Goal: Transaction & Acquisition: Purchase product/service

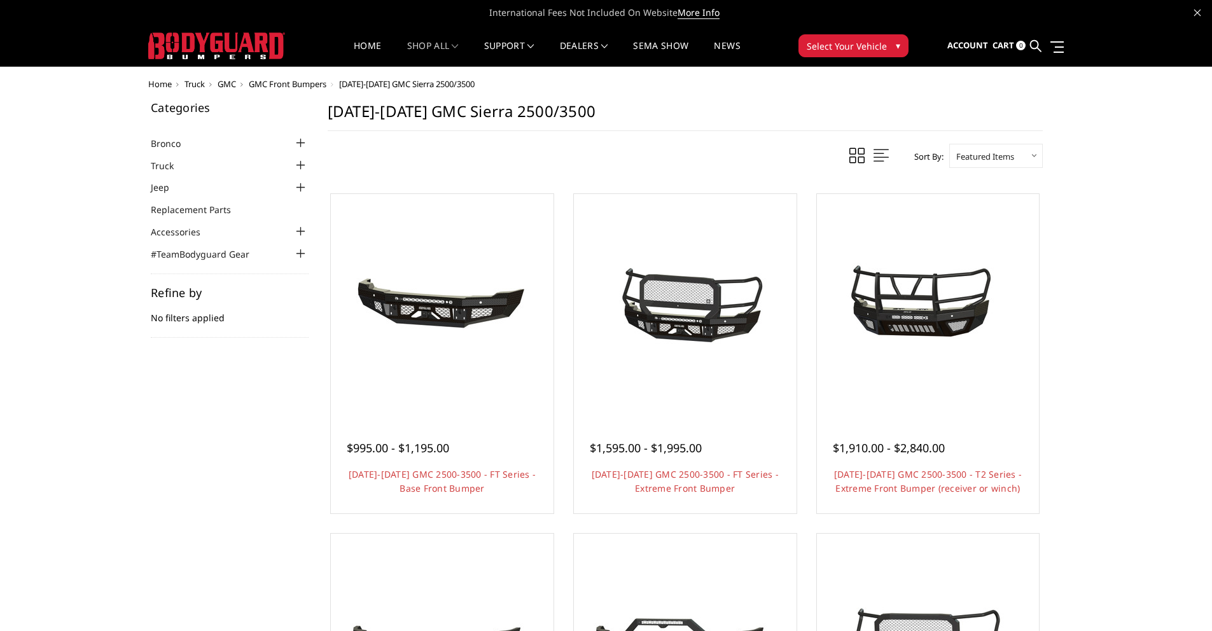
click at [303, 168] on div at bounding box center [300, 165] width 15 height 15
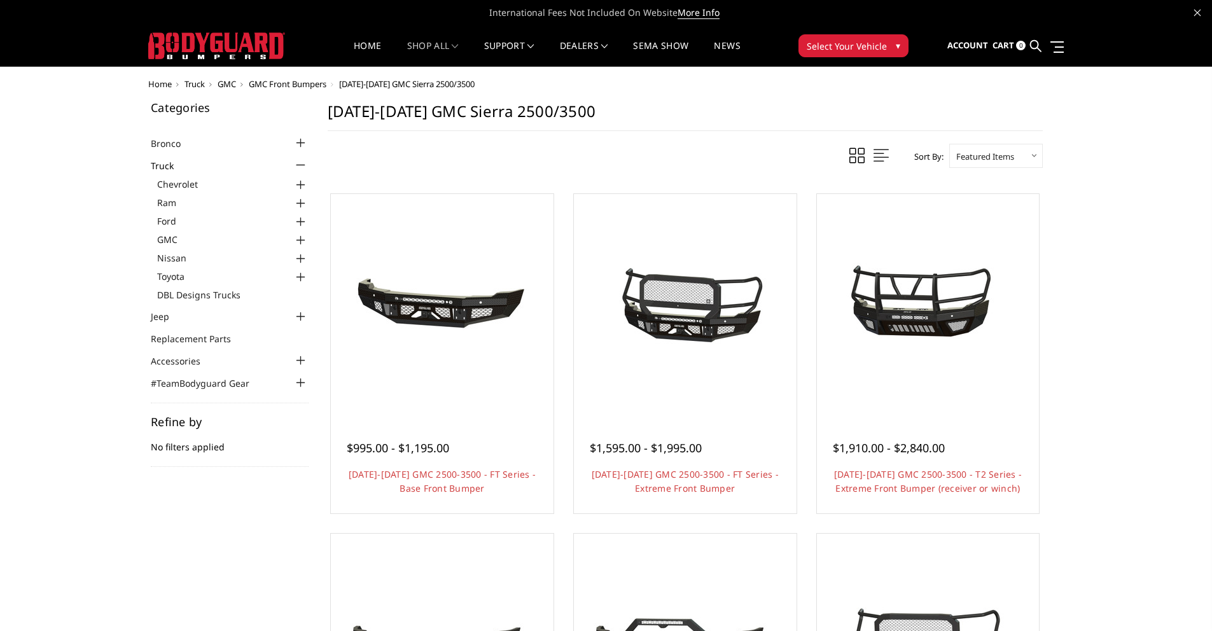
click at [300, 184] on div at bounding box center [300, 184] width 15 height 15
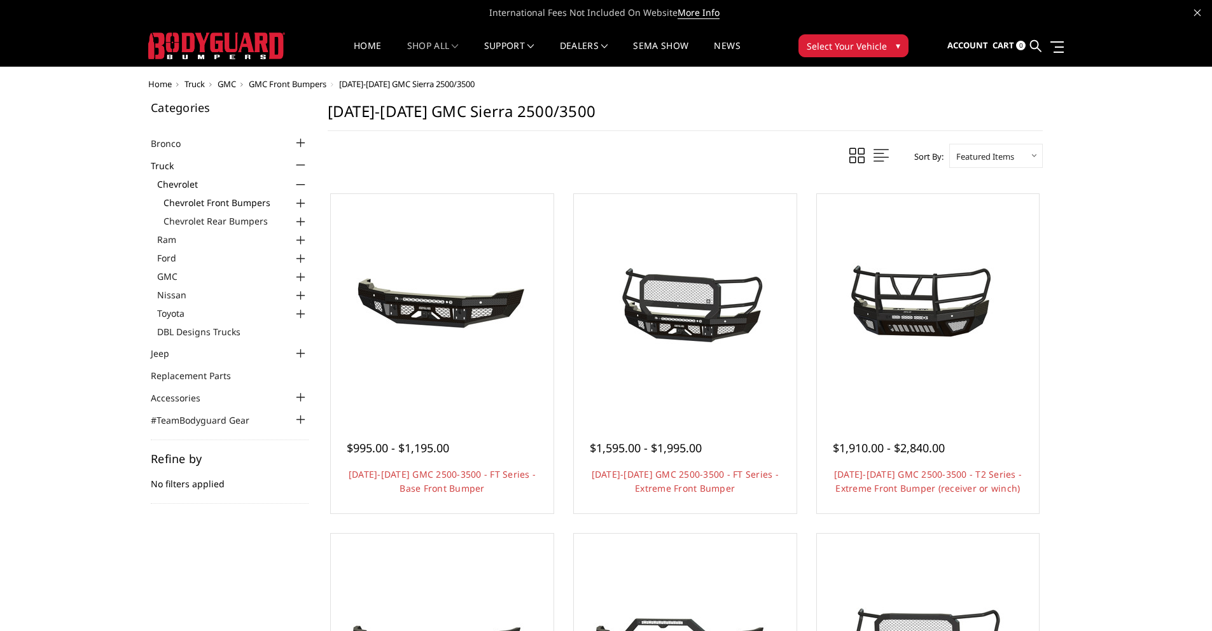
click at [241, 199] on link "Chevrolet Front Bumpers" at bounding box center [235, 202] width 145 height 13
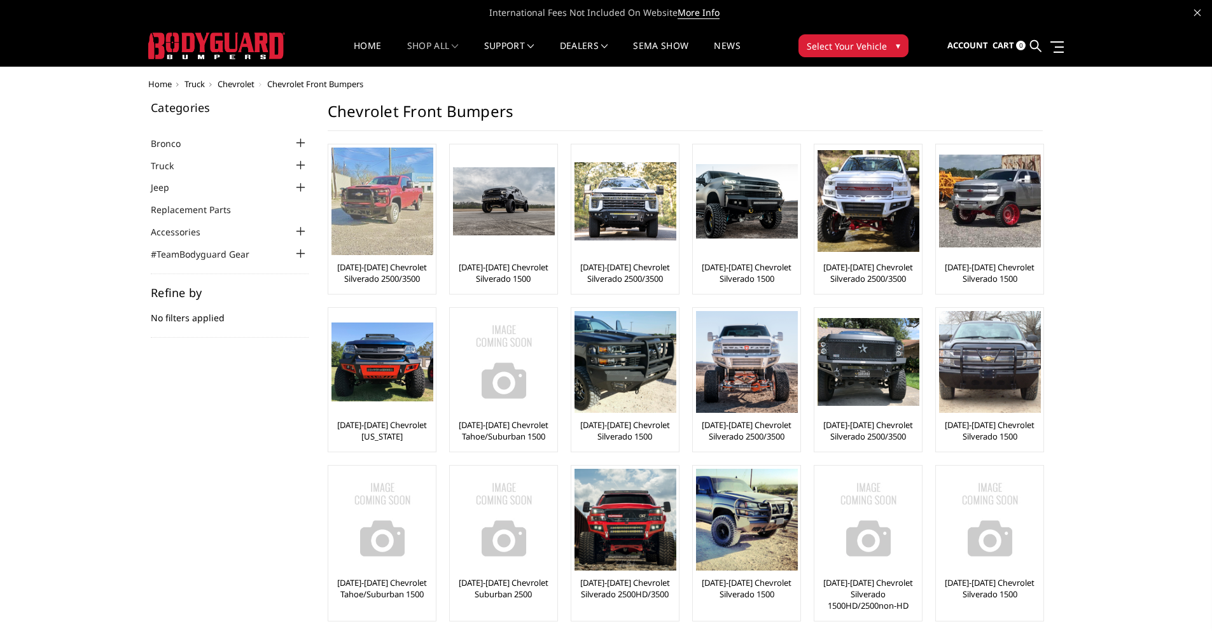
click at [400, 210] on img at bounding box center [382, 202] width 102 height 108
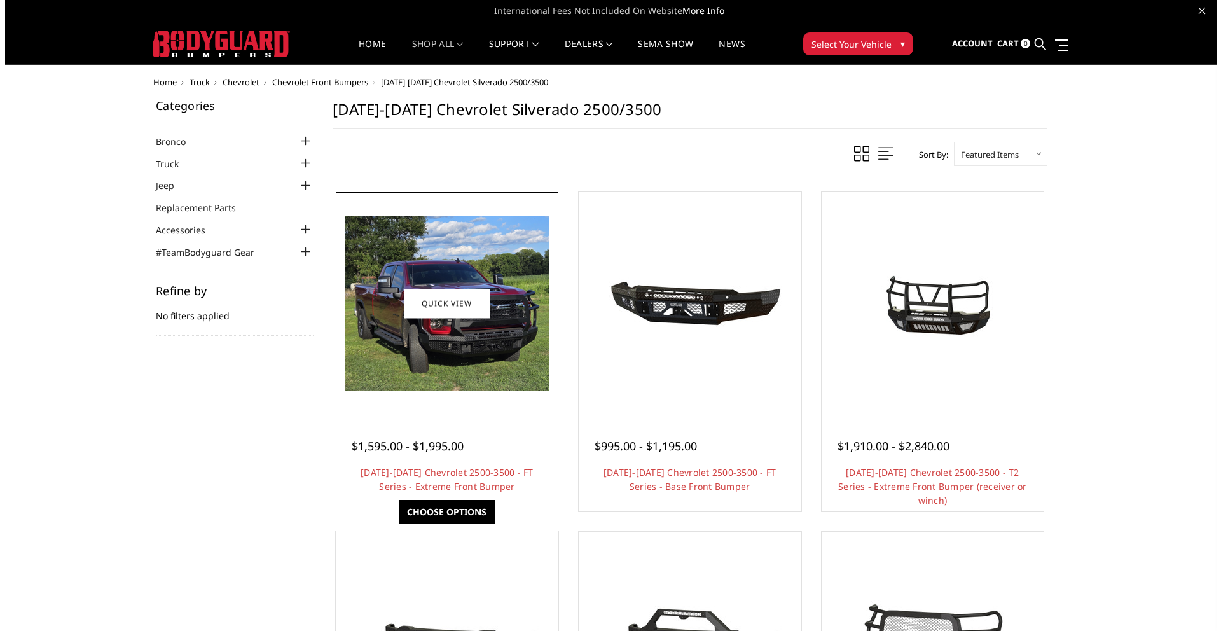
scroll to position [3, 0]
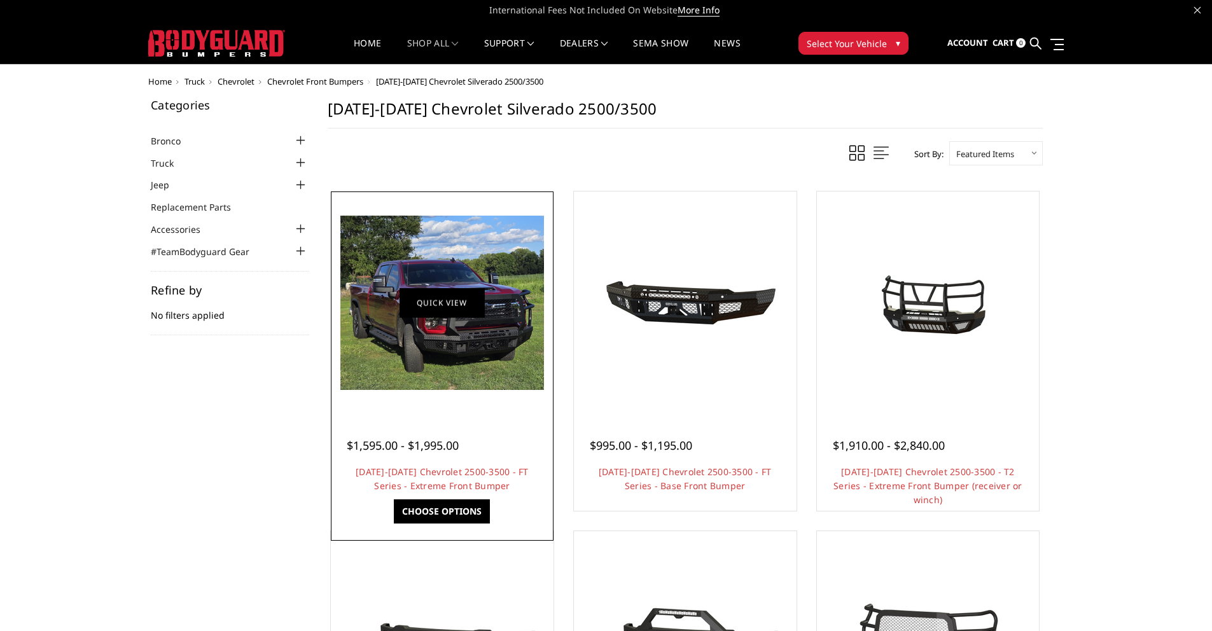
click at [441, 306] on link "Quick view" at bounding box center [442, 303] width 85 height 30
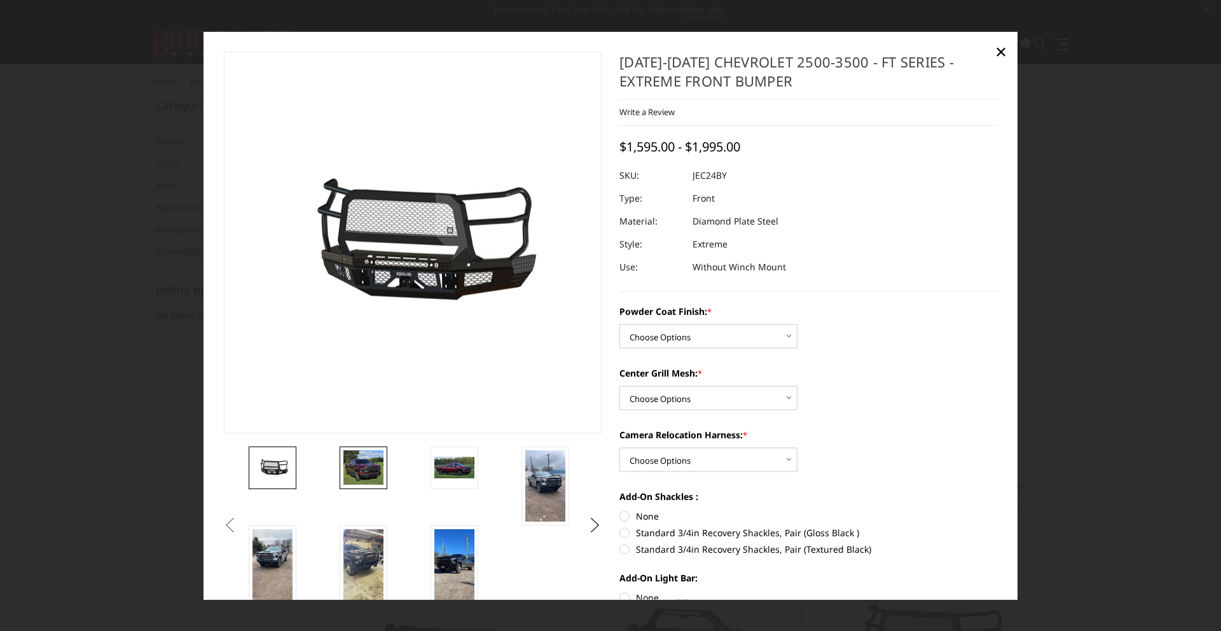
click at [340, 467] on link at bounding box center [364, 467] width 48 height 43
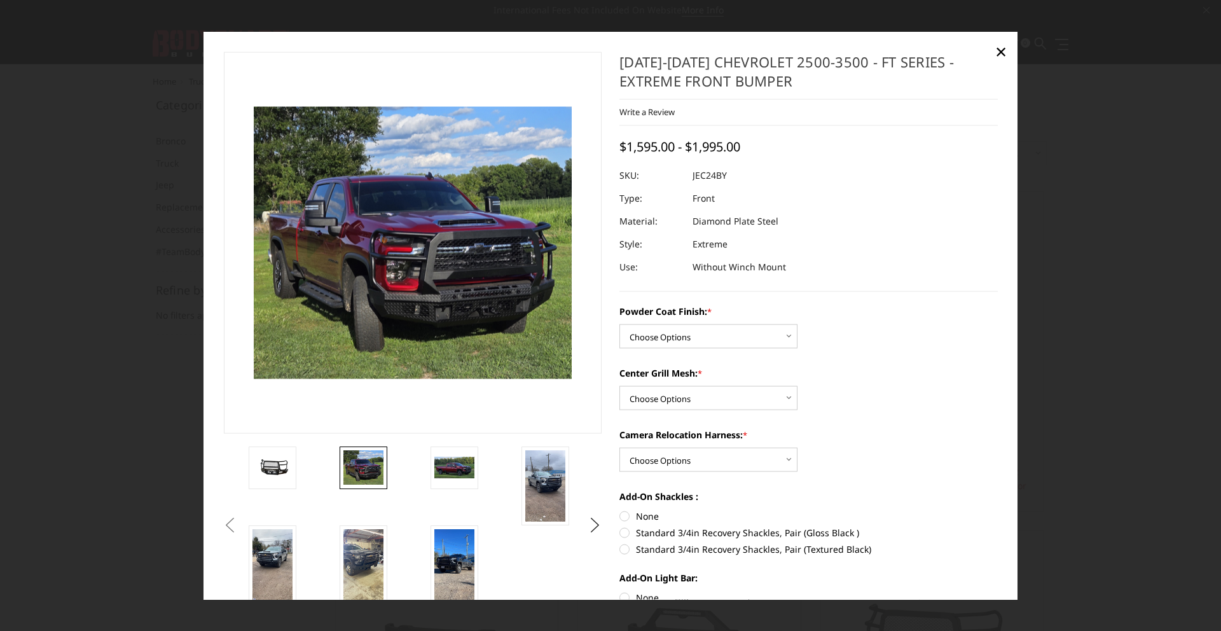
click at [384, 465] on link at bounding box center [364, 467] width 48 height 43
click at [464, 478] on link at bounding box center [455, 467] width 48 height 43
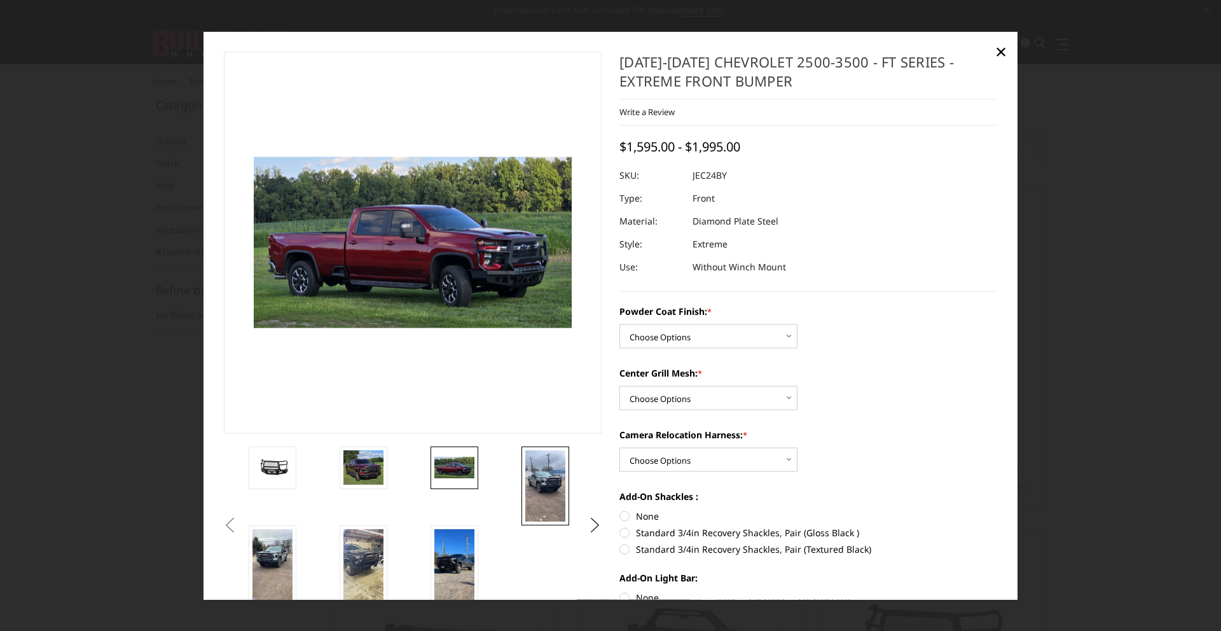
click at [527, 495] on img at bounding box center [545, 485] width 40 height 71
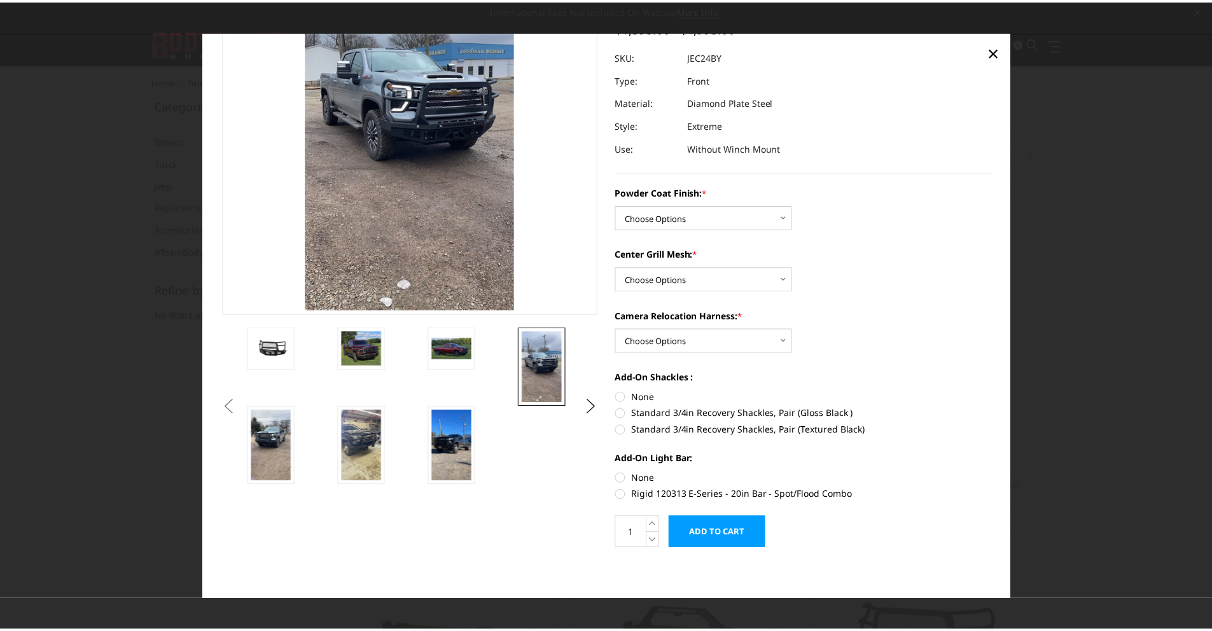
scroll to position [120, 0]
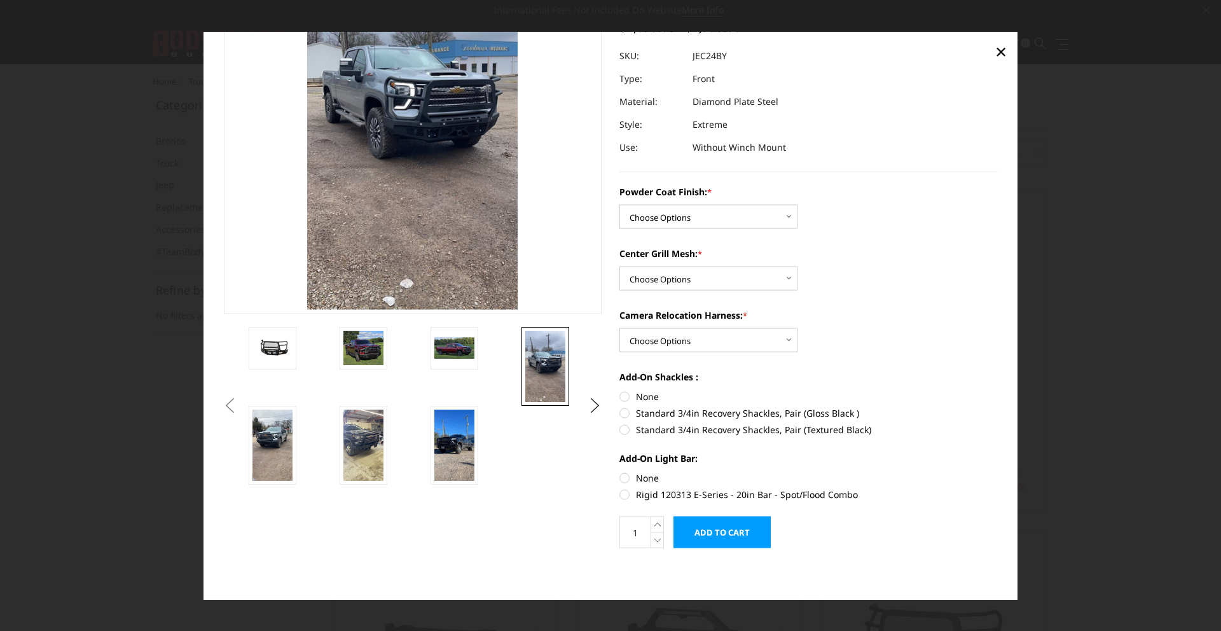
click at [300, 450] on li at bounding box center [291, 444] width 91 height 79
click at [253, 447] on img at bounding box center [273, 444] width 40 height 71
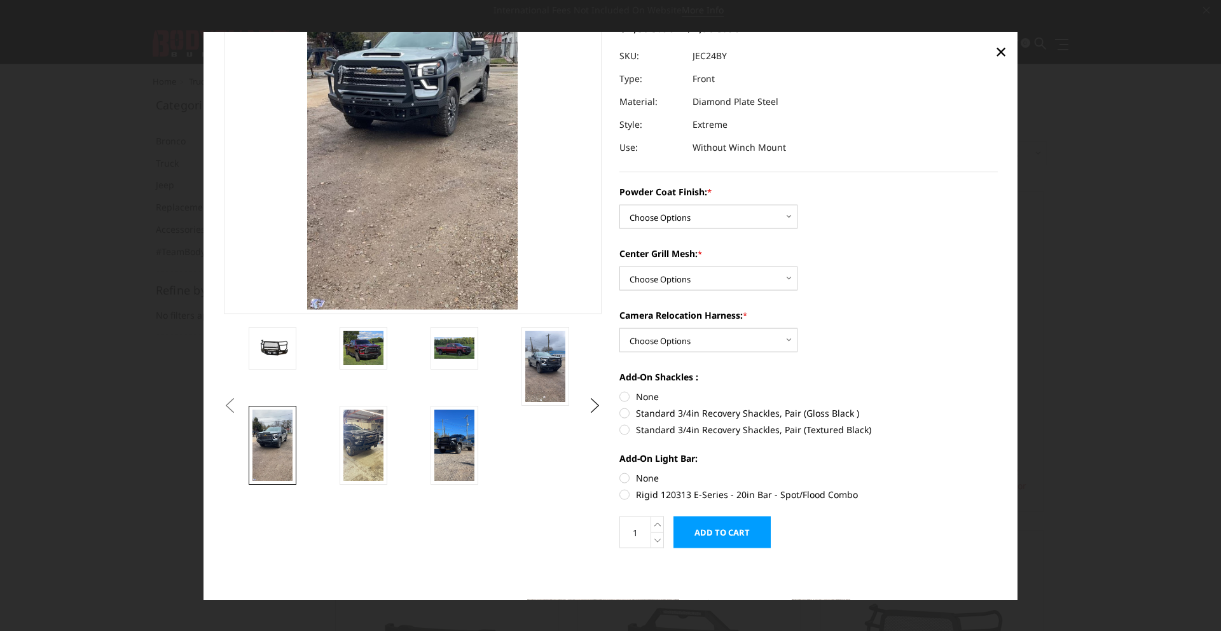
click at [404, 449] on li at bounding box center [382, 444] width 91 height 79
click at [370, 451] on img at bounding box center [364, 444] width 40 height 71
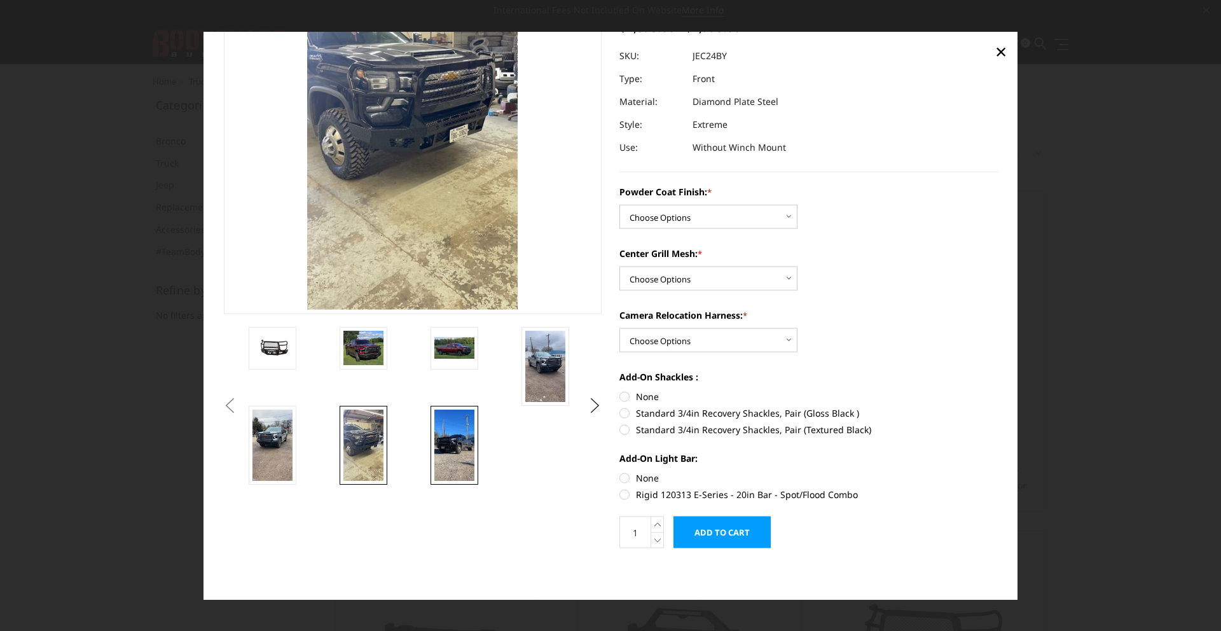
click at [462, 439] on img at bounding box center [454, 444] width 40 height 71
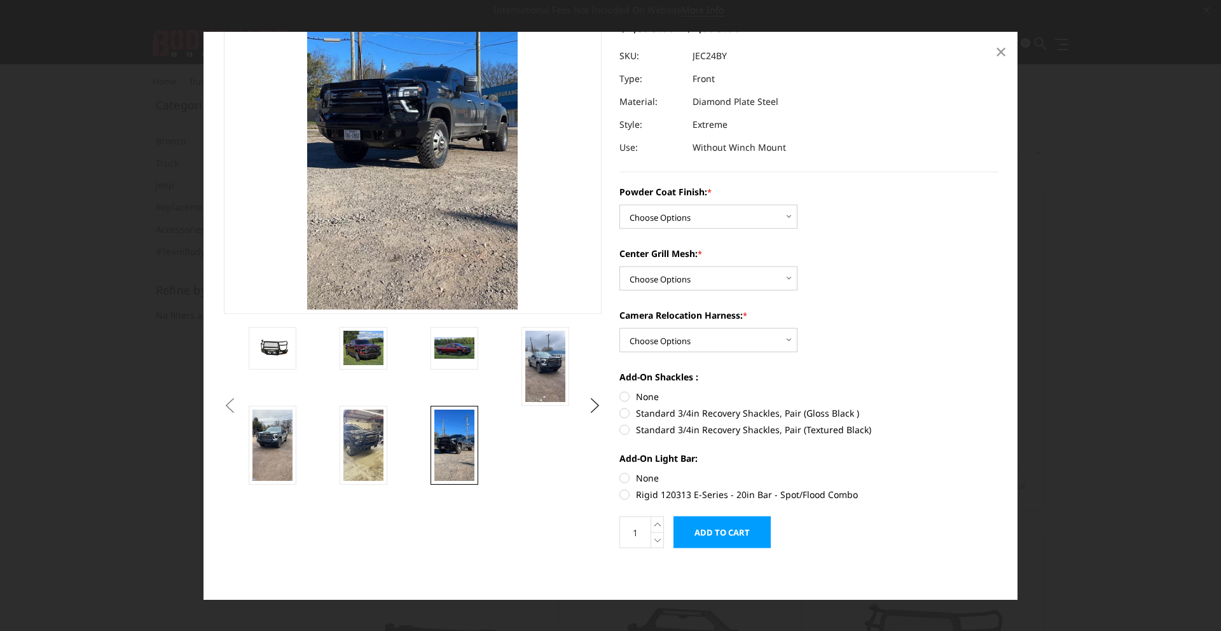
click at [1006, 57] on span "×" at bounding box center [1001, 50] width 11 height 27
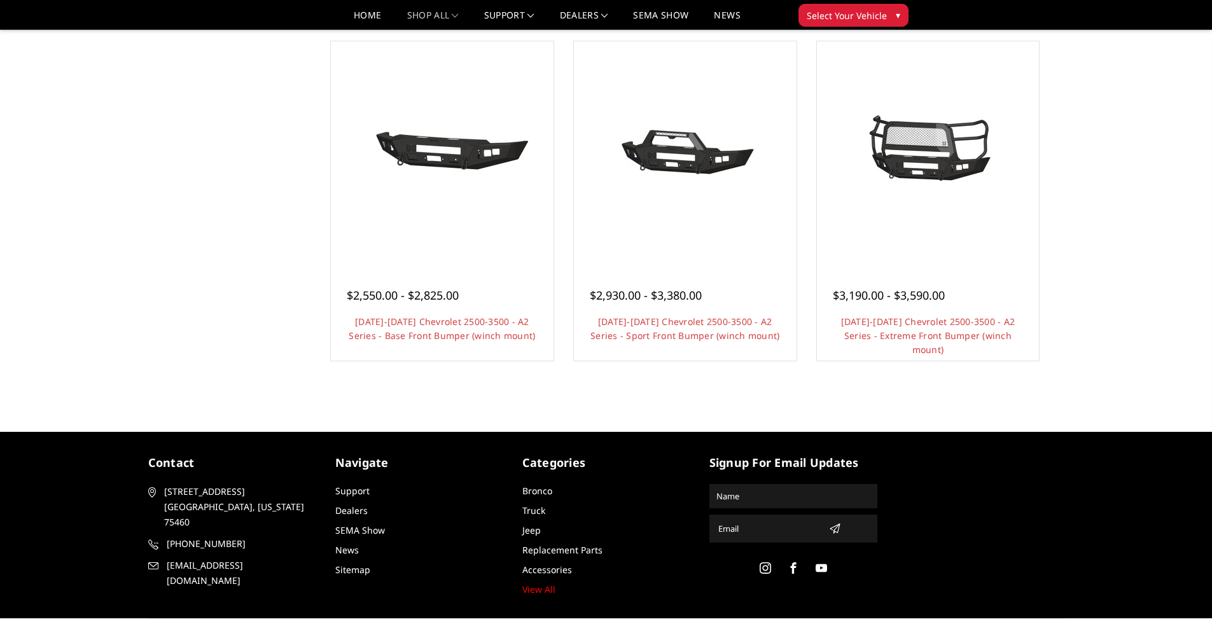
scroll to position [789, 0]
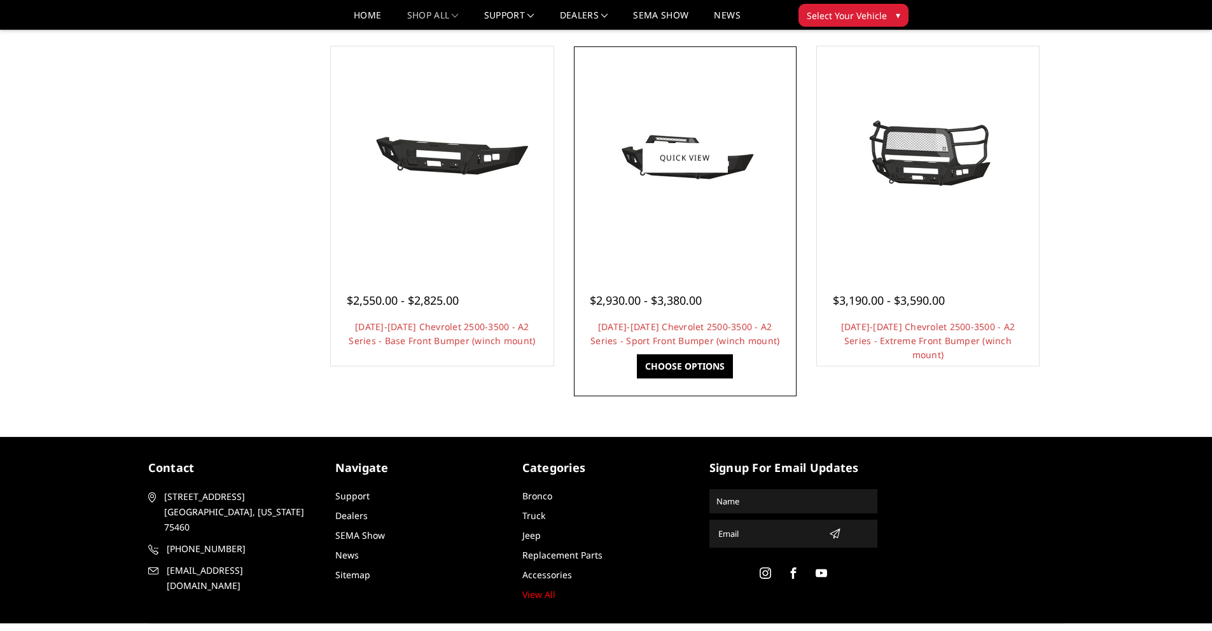
click at [658, 201] on img at bounding box center [685, 157] width 204 height 95
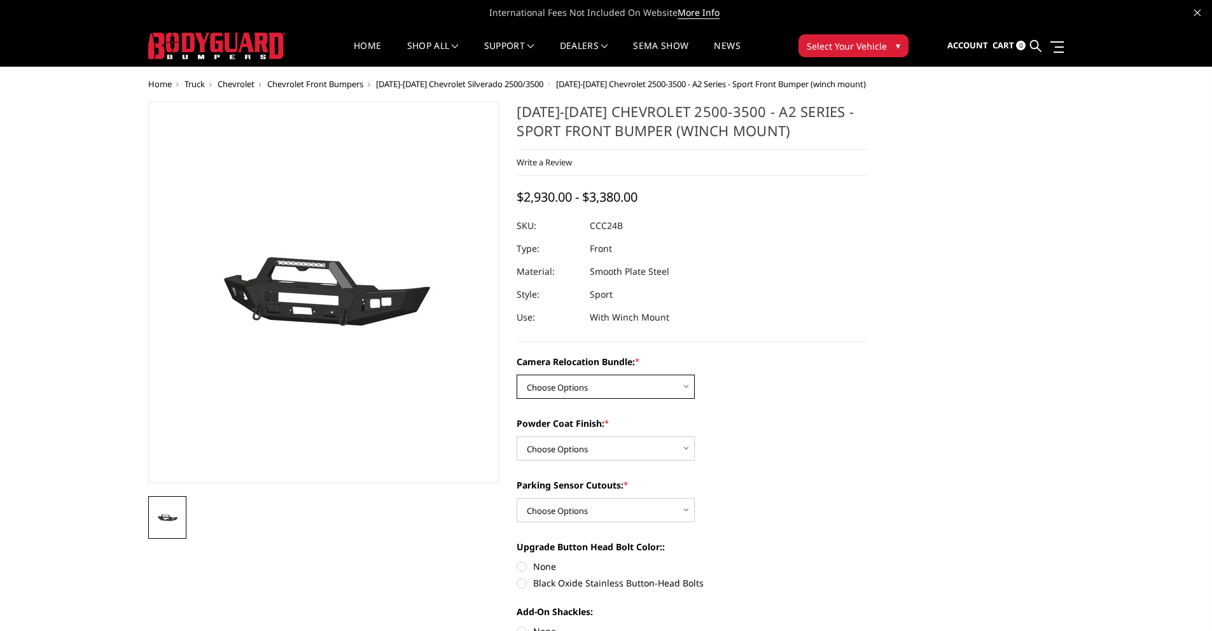
click at [608, 384] on select "Choose Options WITHOUT Camera Relocation Bundle WITH Camera Relocation Bundle" at bounding box center [606, 387] width 178 height 24
select select "2609"
click at [517, 375] on select "Choose Options WITHOUT Camera Relocation Bundle WITH Camera Relocation Bundle" at bounding box center [606, 387] width 178 height 24
click at [630, 445] on select "Choose Options Textured Black Powder Coat Bare Metal" at bounding box center [606, 448] width 178 height 24
select select "2606"
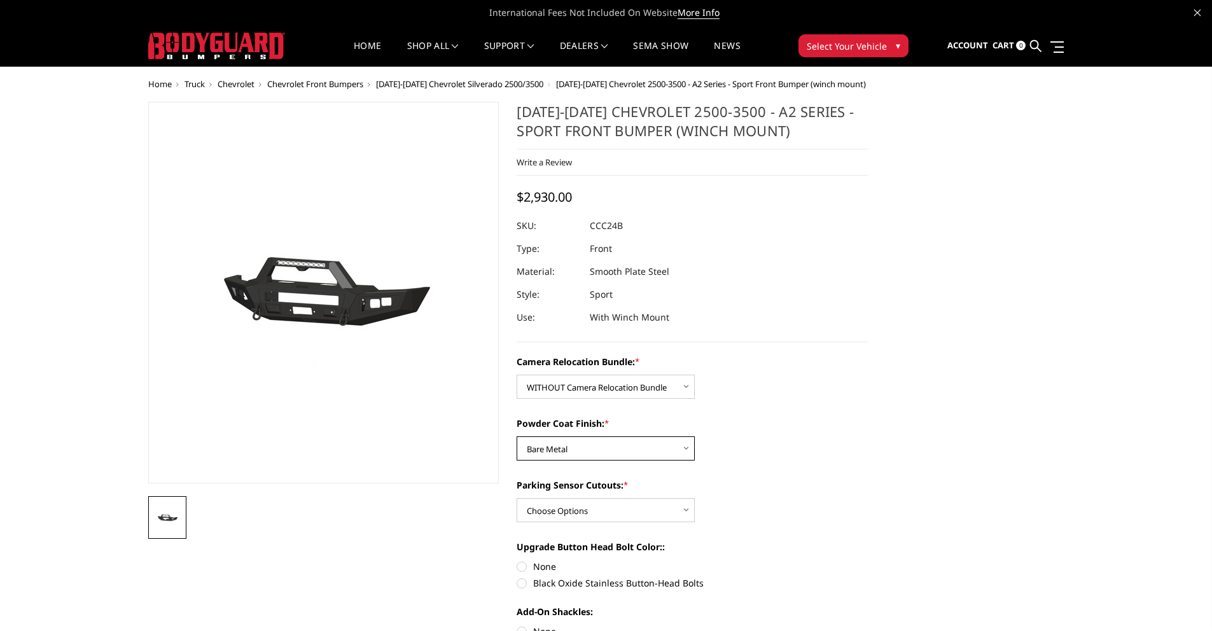
click at [517, 436] on select "Choose Options Textured Black Powder Coat Bare Metal" at bounding box center [606, 448] width 178 height 24
click at [627, 499] on select "Choose Options Yes - With Parking Sensor Cutouts No - Without Parking Sensor Cu…" at bounding box center [606, 510] width 178 height 24
select select "2605"
click at [517, 498] on select "Choose Options Yes - With Parking Sensor Cutouts No - Without Parking Sensor Cu…" at bounding box center [606, 510] width 178 height 24
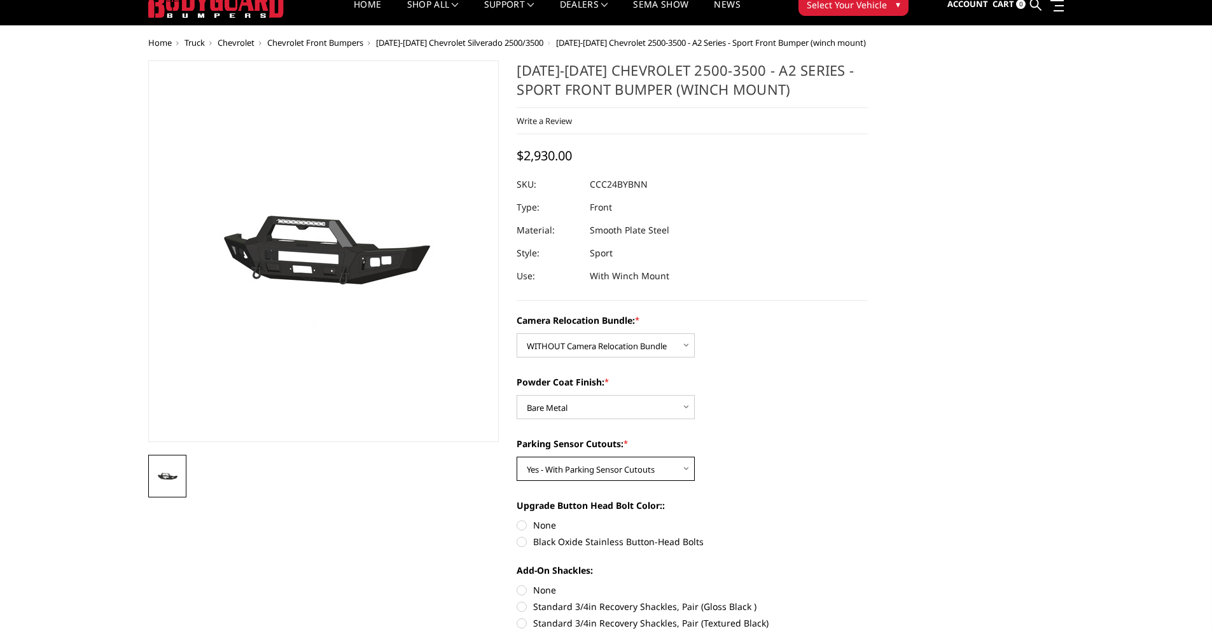
scroll to position [45, 0]
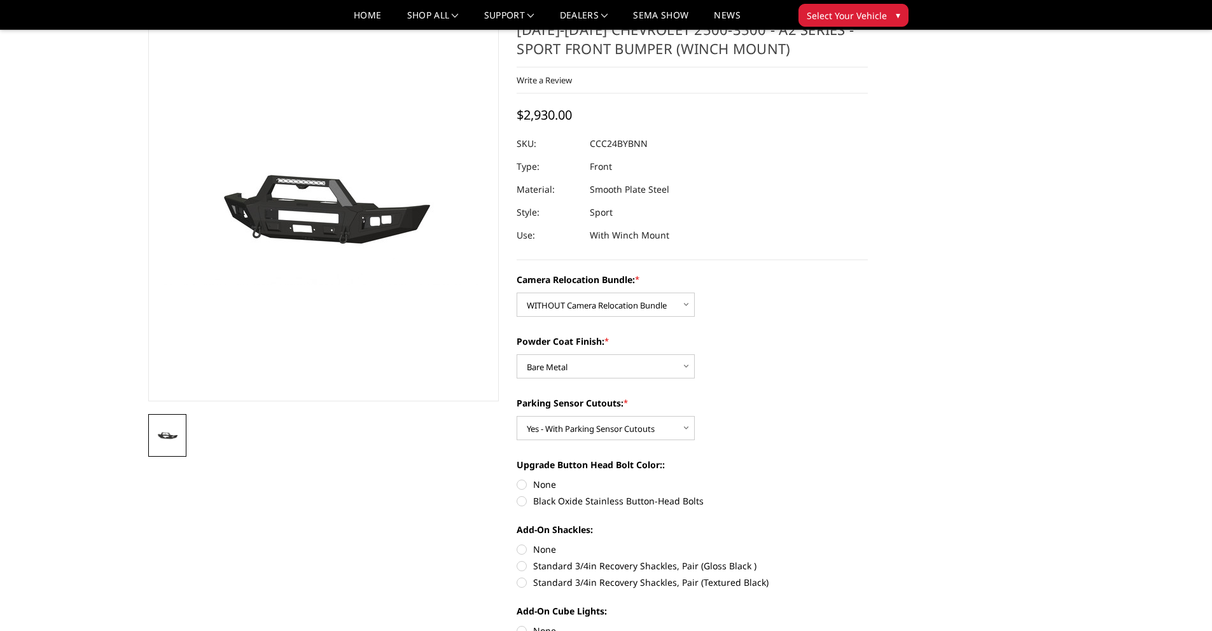
click at [531, 499] on label "Black Oxide Stainless Button-Head Bolts" at bounding box center [692, 500] width 351 height 13
click at [868, 478] on input "Black Oxide Stainless Button-Head Bolts" at bounding box center [868, 478] width 1 height 1
radio input "true"
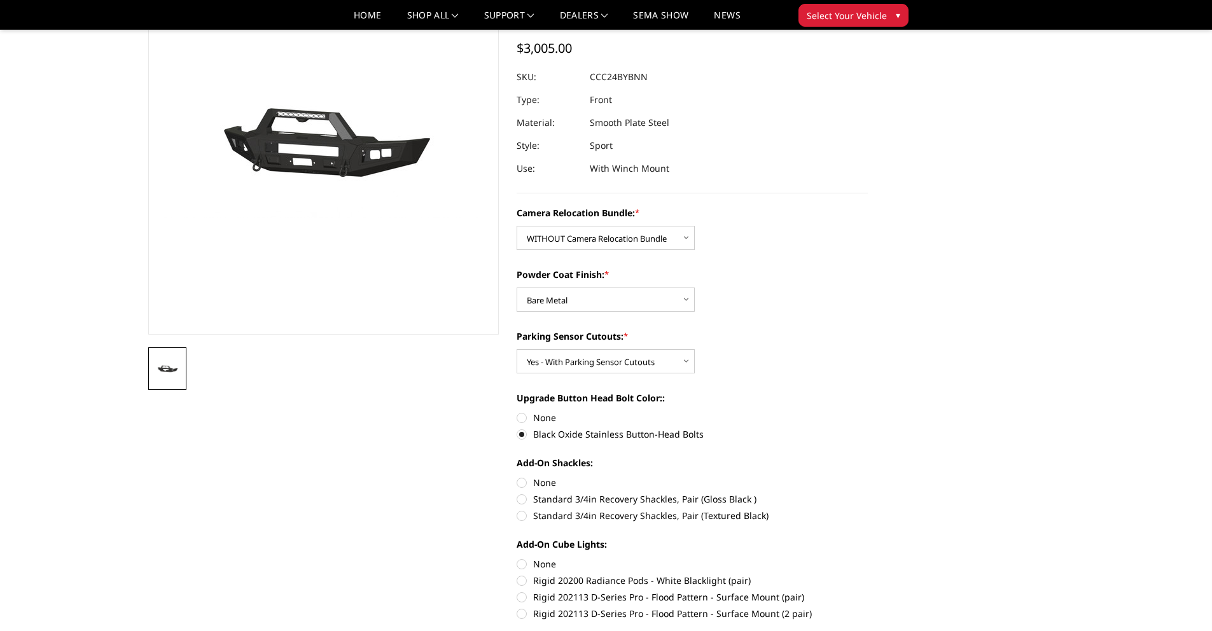
scroll to position [113, 0]
click at [527, 498] on label "Standard 3/4in Recovery Shackles, Pair (Gloss Black )" at bounding box center [692, 497] width 351 height 13
click at [868, 475] on input "Standard 3/4in Recovery Shackles, Pair (Gloss Black )" at bounding box center [868, 475] width 1 height 1
radio input "true"
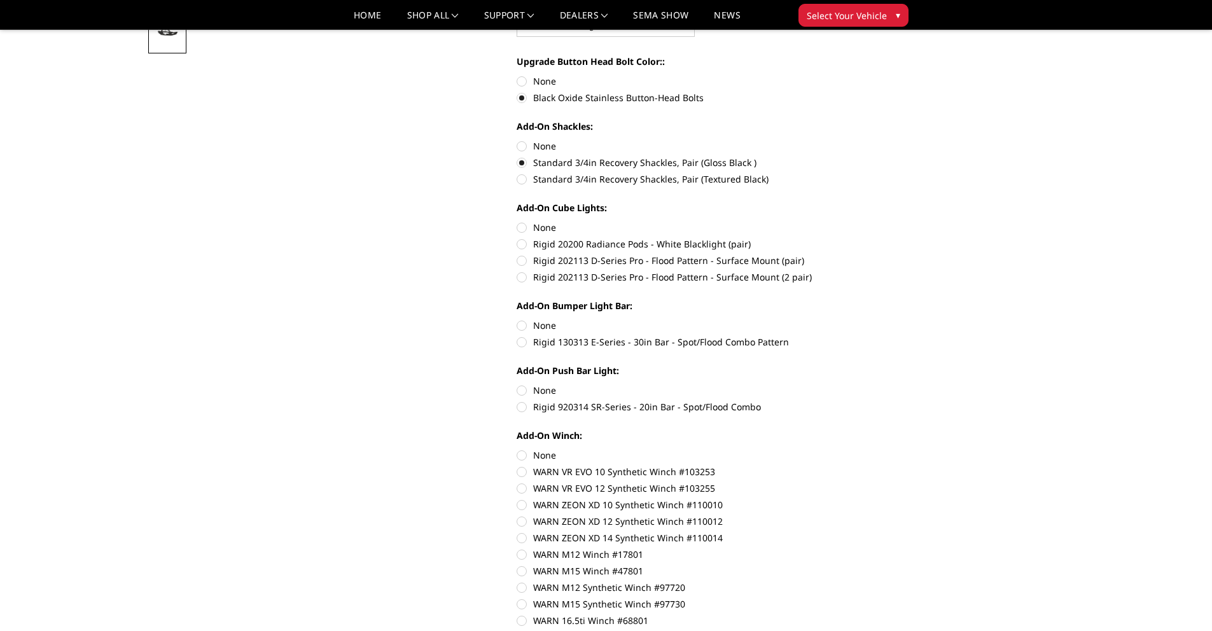
scroll to position [469, 0]
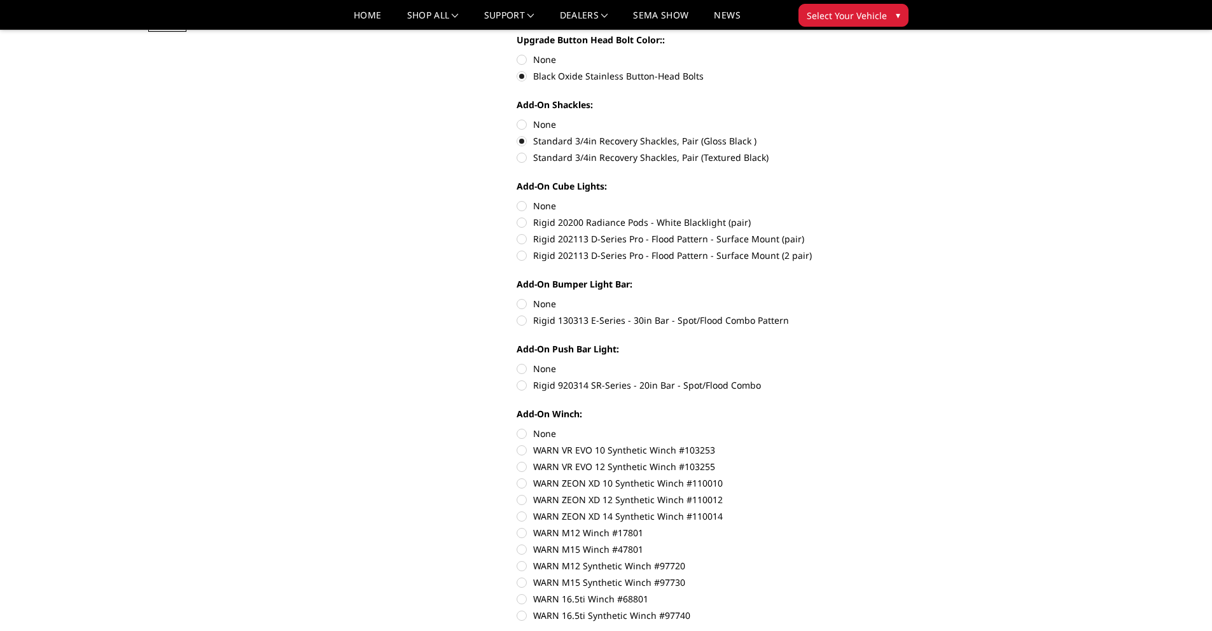
click at [522, 307] on label "None" at bounding box center [692, 303] width 351 height 13
click at [517, 298] on input "None" at bounding box center [517, 297] width 1 height 1
radio input "true"
click at [524, 384] on label "Rigid 920314 SR-Series - 20in Bar - Spot/Flood Combo" at bounding box center [692, 385] width 351 height 13
click at [868, 363] on input "Rigid 920314 SR-Series - 20in Bar - Spot/Flood Combo" at bounding box center [868, 362] width 1 height 1
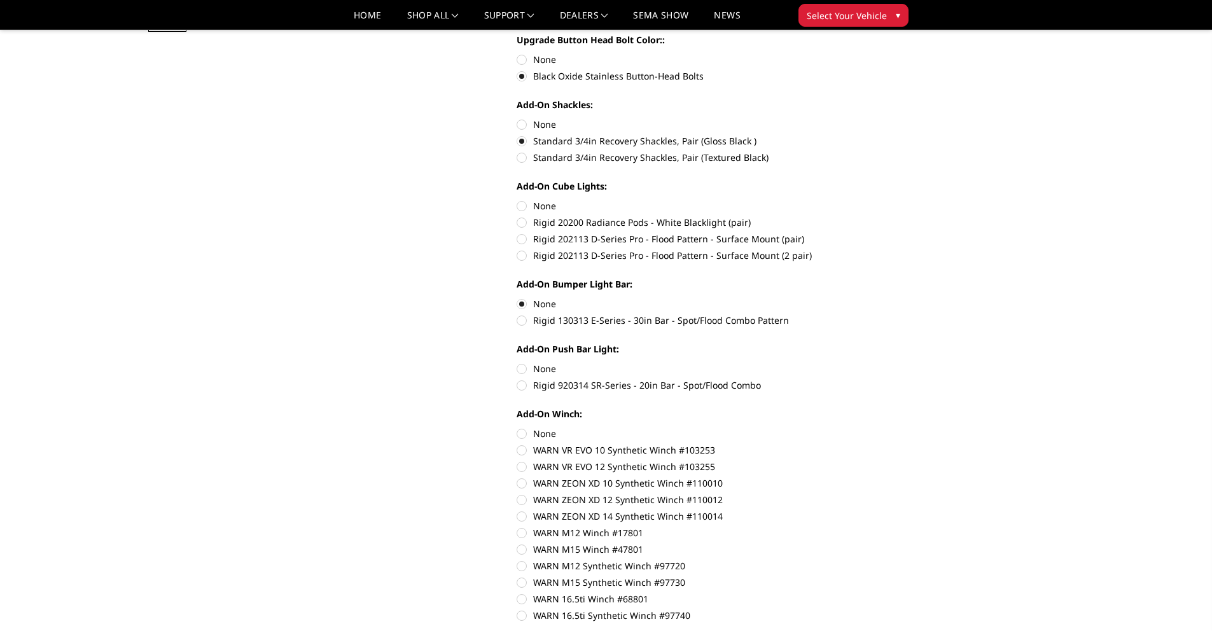
radio input "true"
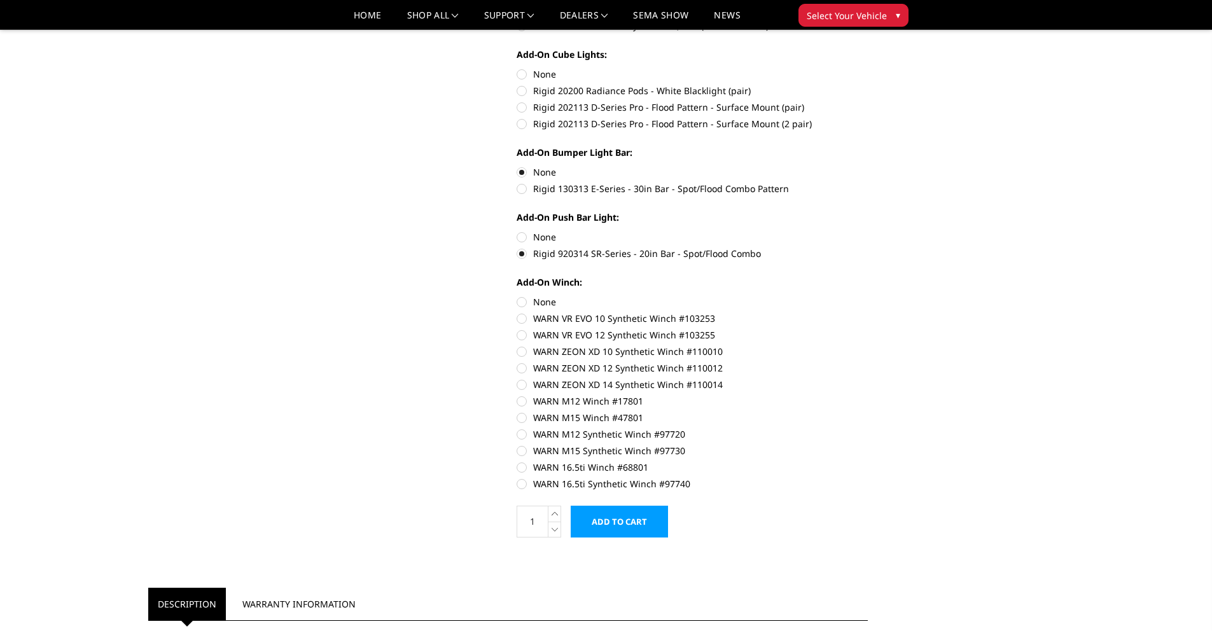
scroll to position [602, 0]
click at [524, 319] on label "WARN VR EVO 10 Synthetic Winch #103253" at bounding box center [692, 317] width 351 height 13
click at [868, 295] on input "WARN VR EVO 10 Synthetic Winch #103253" at bounding box center [868, 295] width 1 height 1
radio input "true"
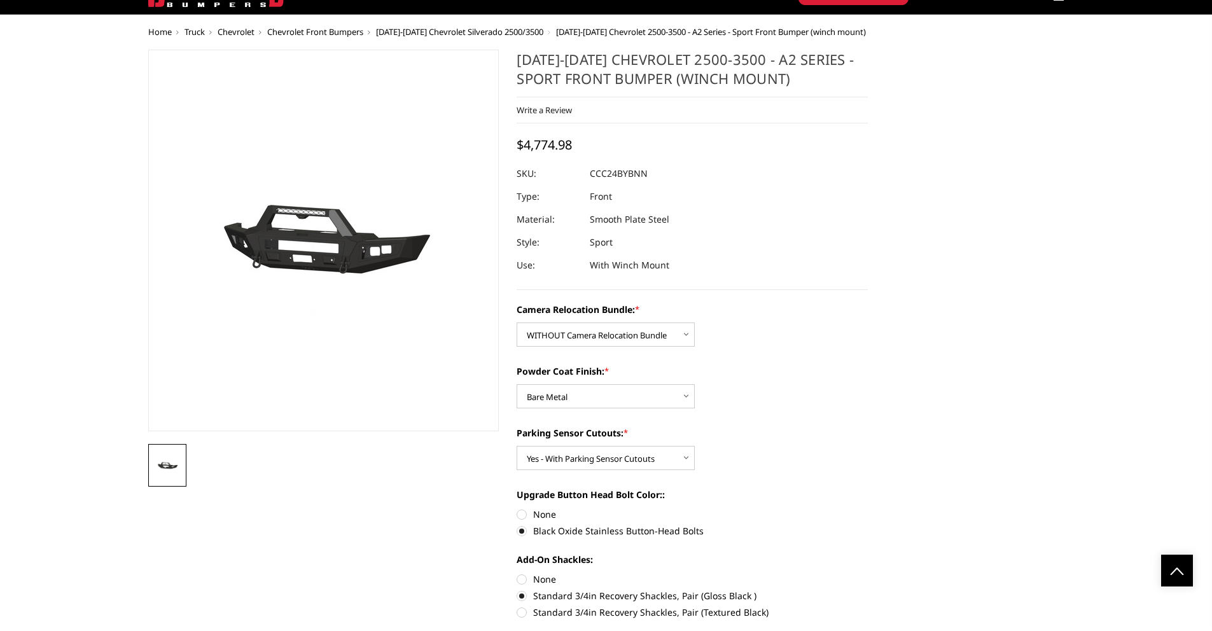
scroll to position [0, 0]
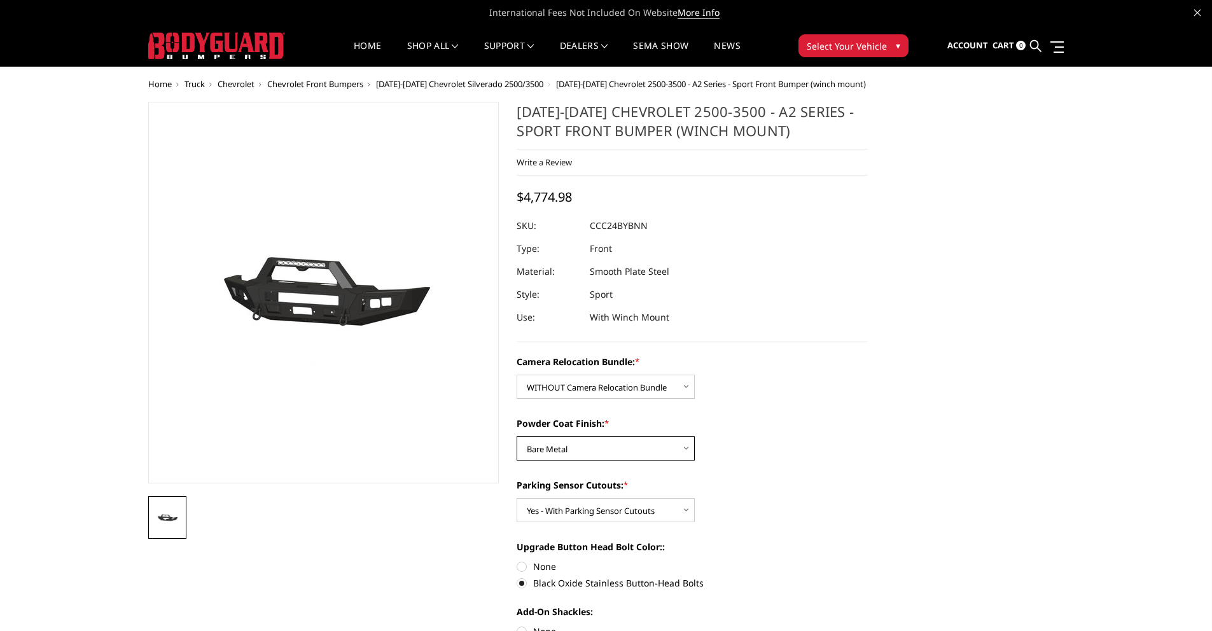
click at [616, 440] on select "Choose Options Textured Black Powder Coat Bare Metal" at bounding box center [606, 448] width 178 height 24
click at [517, 436] on select "Choose Options Textured Black Powder Coat Bare Metal" at bounding box center [606, 448] width 178 height 24
click at [648, 455] on select "Choose Options Textured Black Powder Coat Bare Metal" at bounding box center [606, 448] width 178 height 24
select select "2606"
click at [517, 436] on select "Choose Options Textured Black Powder Coat Bare Metal" at bounding box center [606, 448] width 178 height 24
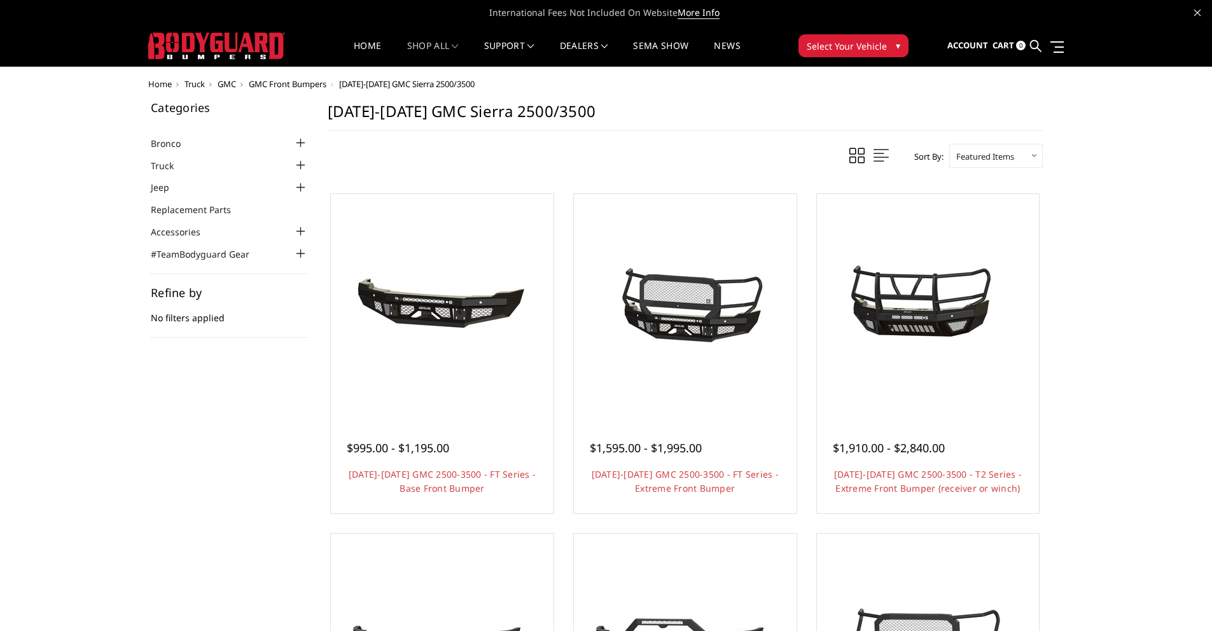
click at [298, 167] on div at bounding box center [300, 165] width 15 height 15
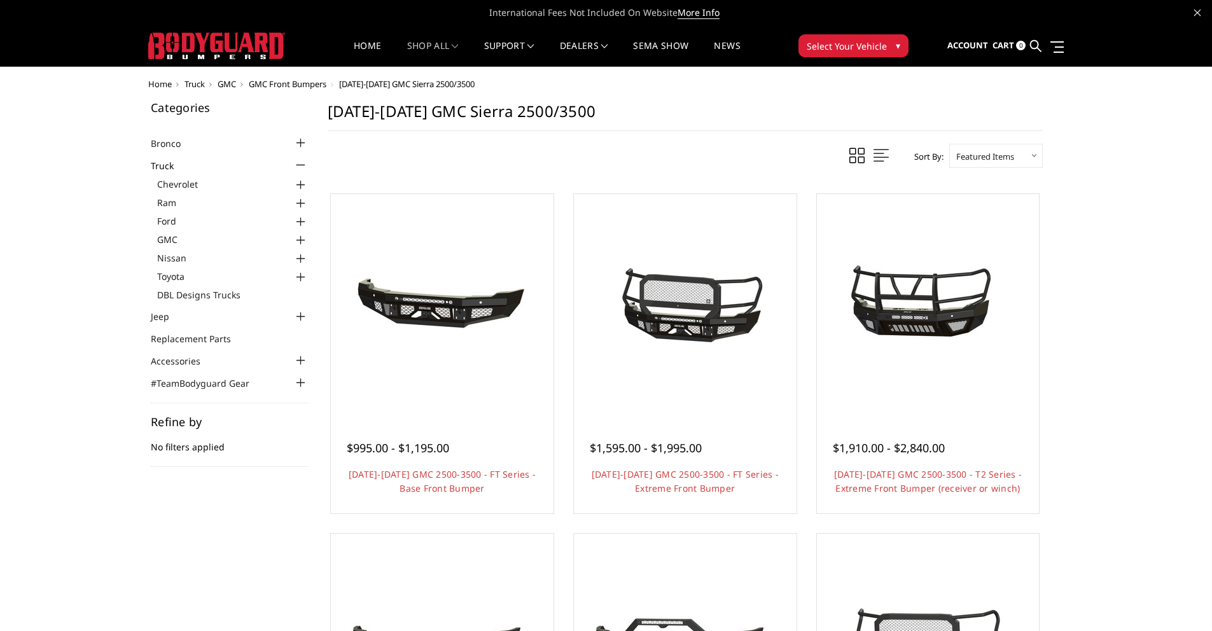
click at [302, 189] on div at bounding box center [300, 184] width 15 height 15
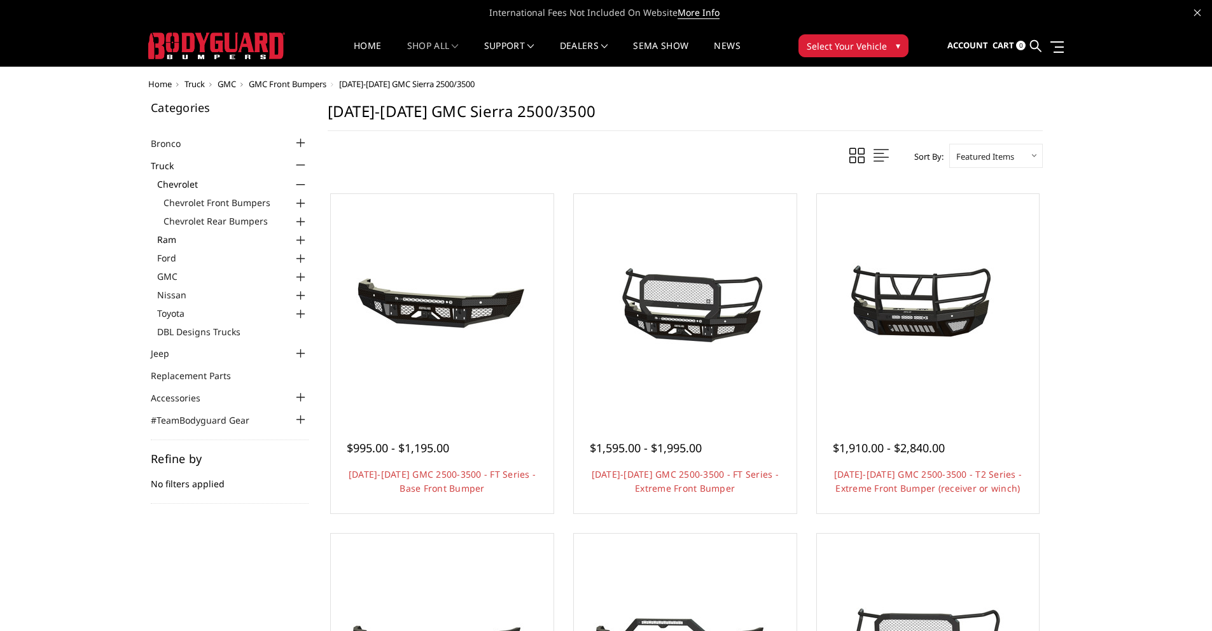
click at [224, 233] on link "Ram" at bounding box center [232, 239] width 151 height 13
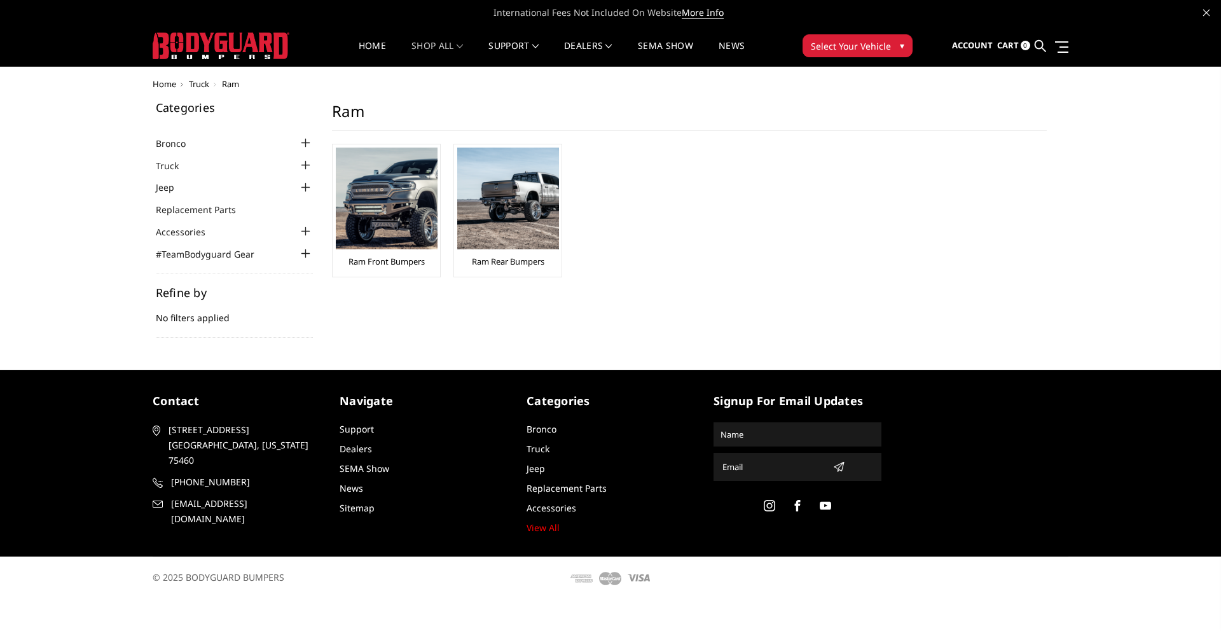
click at [307, 169] on div at bounding box center [305, 165] width 15 height 15
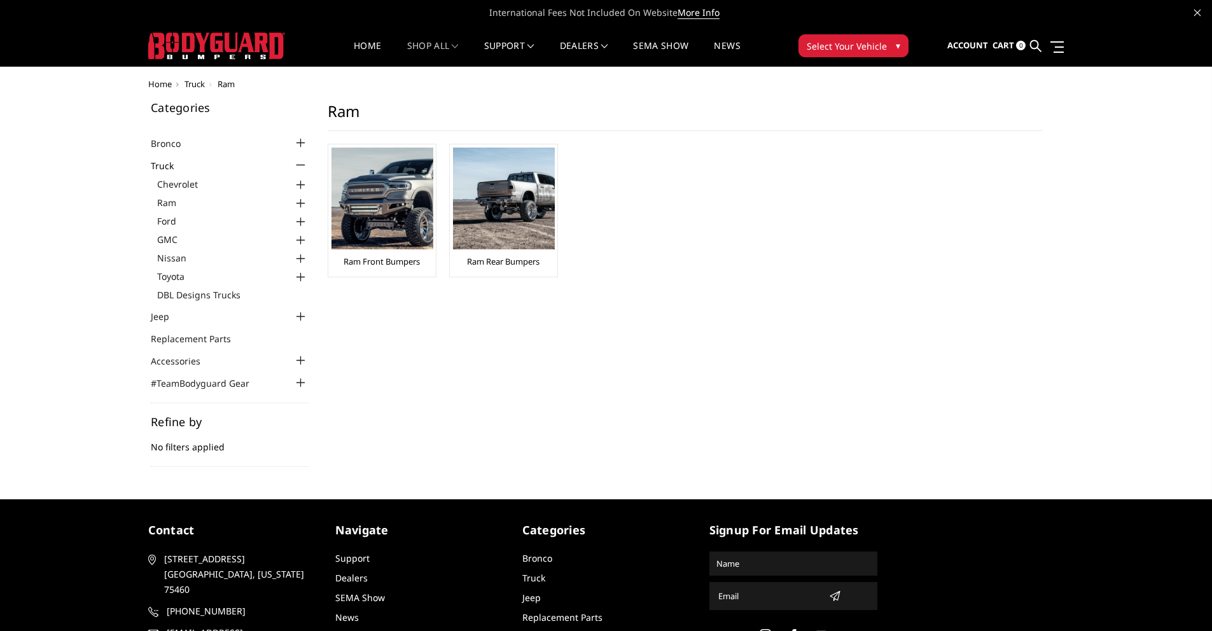
click at [297, 187] on div at bounding box center [300, 184] width 15 height 15
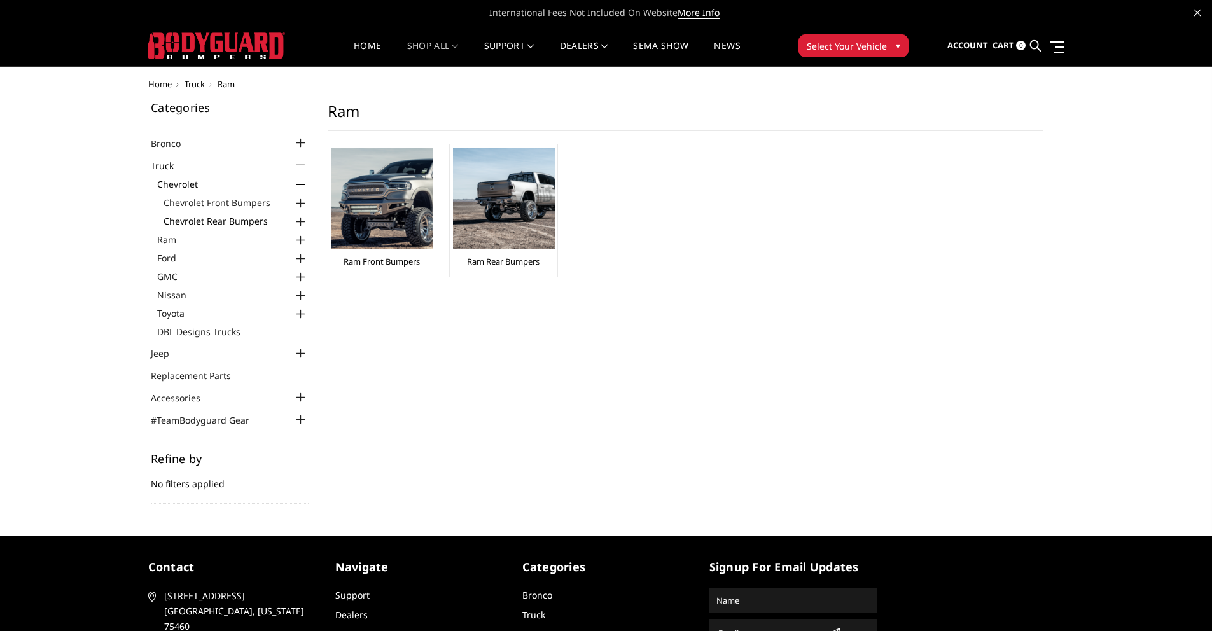
click at [244, 224] on link "Chevrolet Rear Bumpers" at bounding box center [235, 220] width 145 height 13
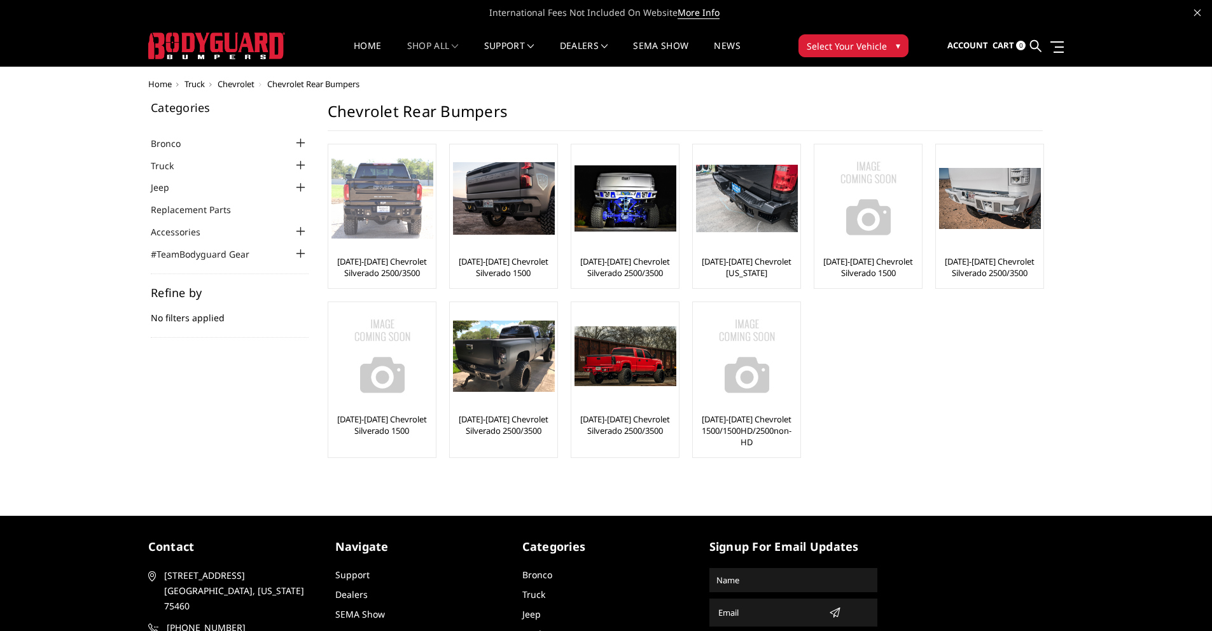
click at [373, 247] on div at bounding box center [382, 199] width 102 height 102
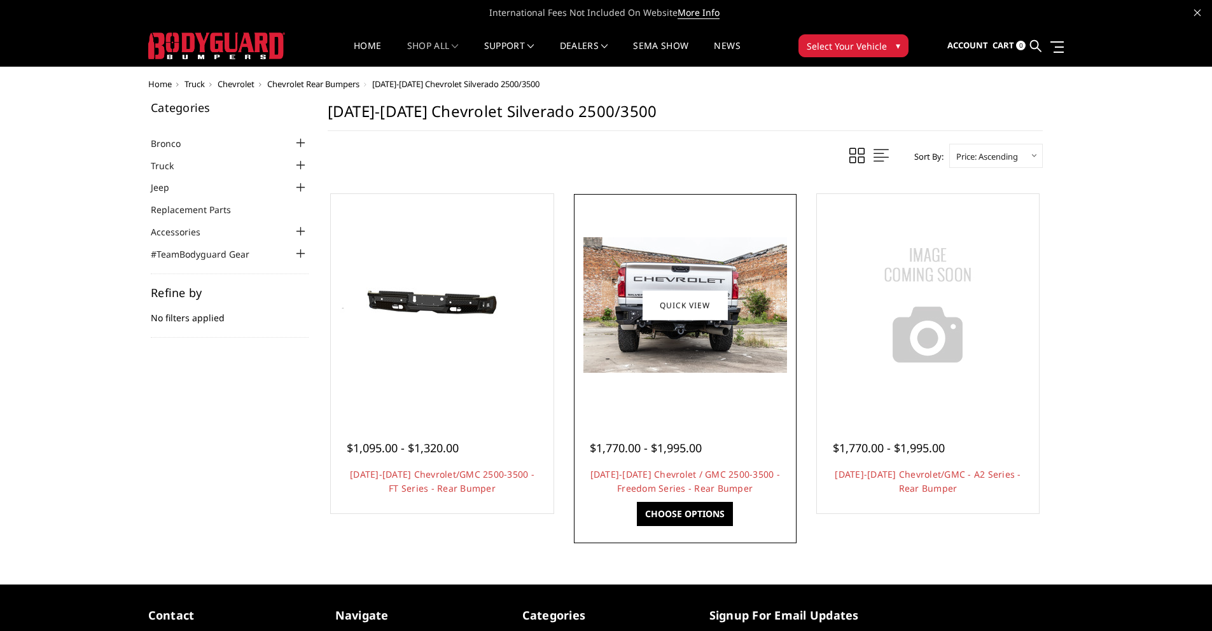
drag, startPoint x: 643, startPoint y: 403, endPoint x: 634, endPoint y: 403, distance: 8.9
click at [643, 403] on div at bounding box center [685, 305] width 216 height 216
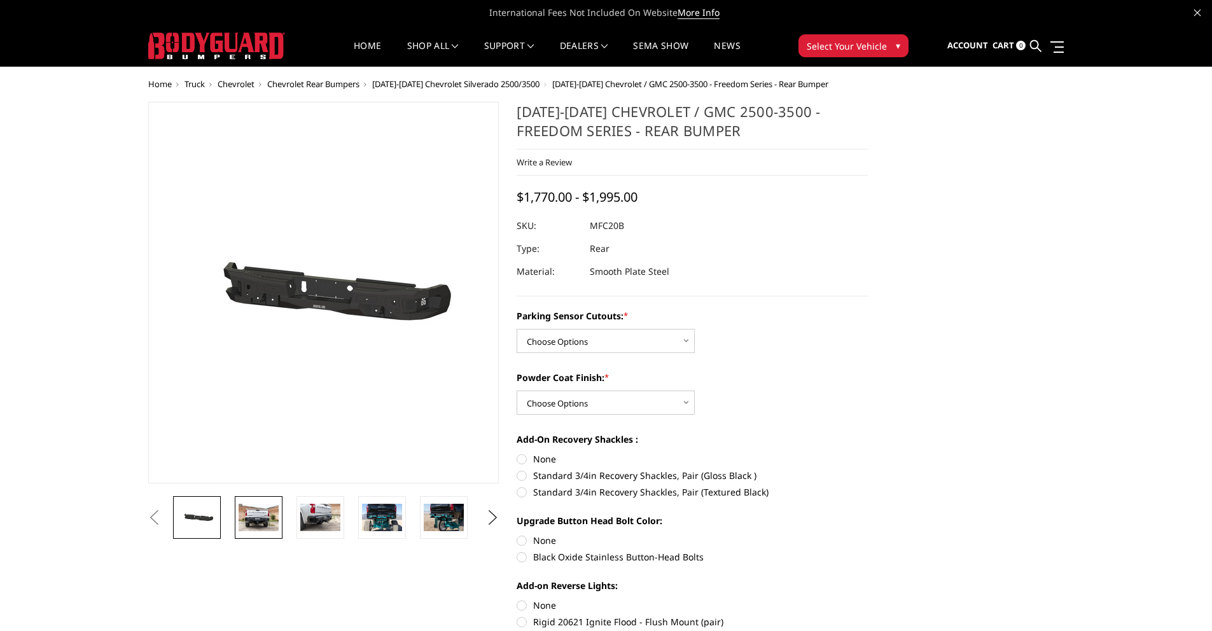
click at [251, 528] on img at bounding box center [259, 517] width 40 height 27
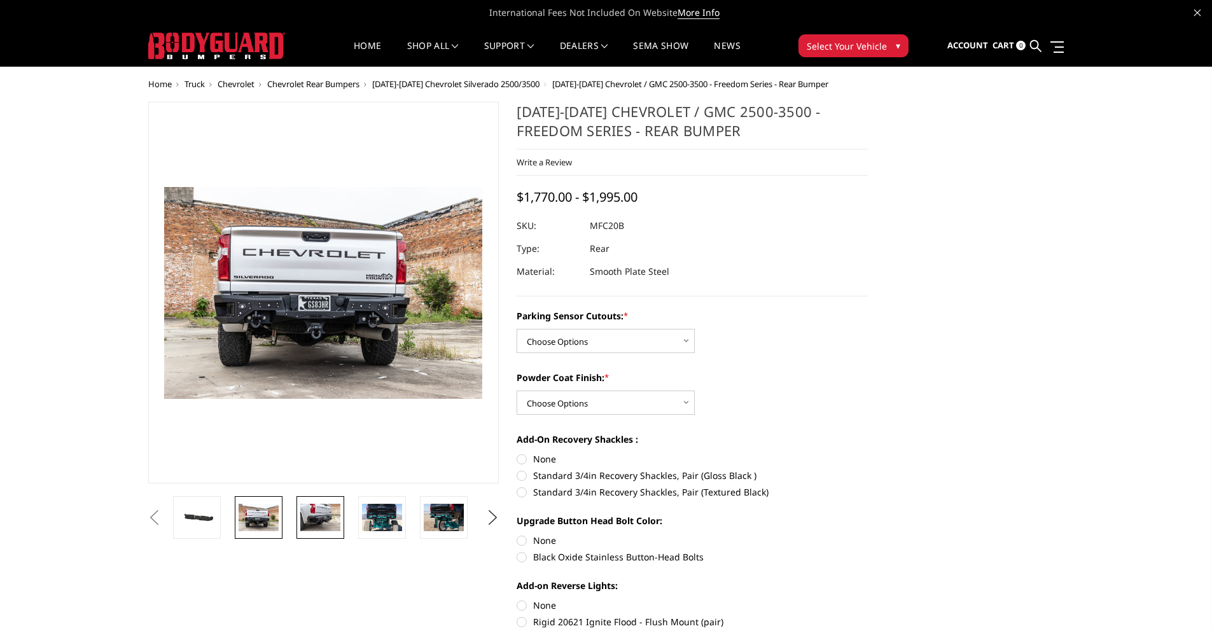
click at [303, 520] on img at bounding box center [320, 517] width 40 height 27
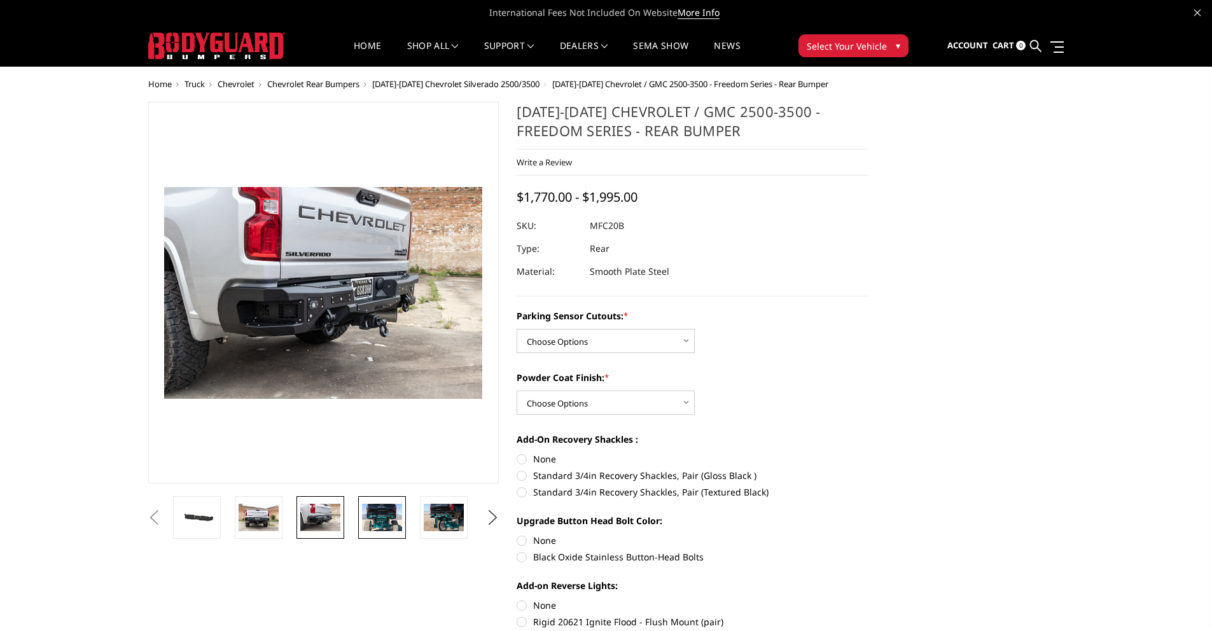
click at [394, 526] on img at bounding box center [382, 517] width 40 height 27
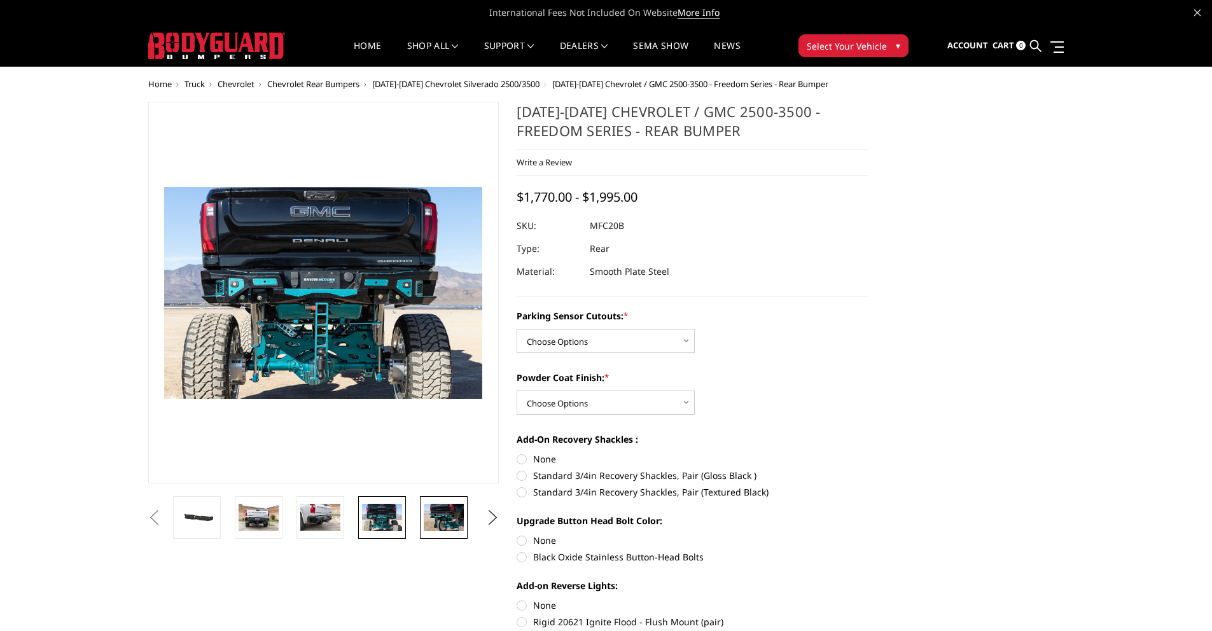
click at [438, 531] on link at bounding box center [444, 517] width 48 height 43
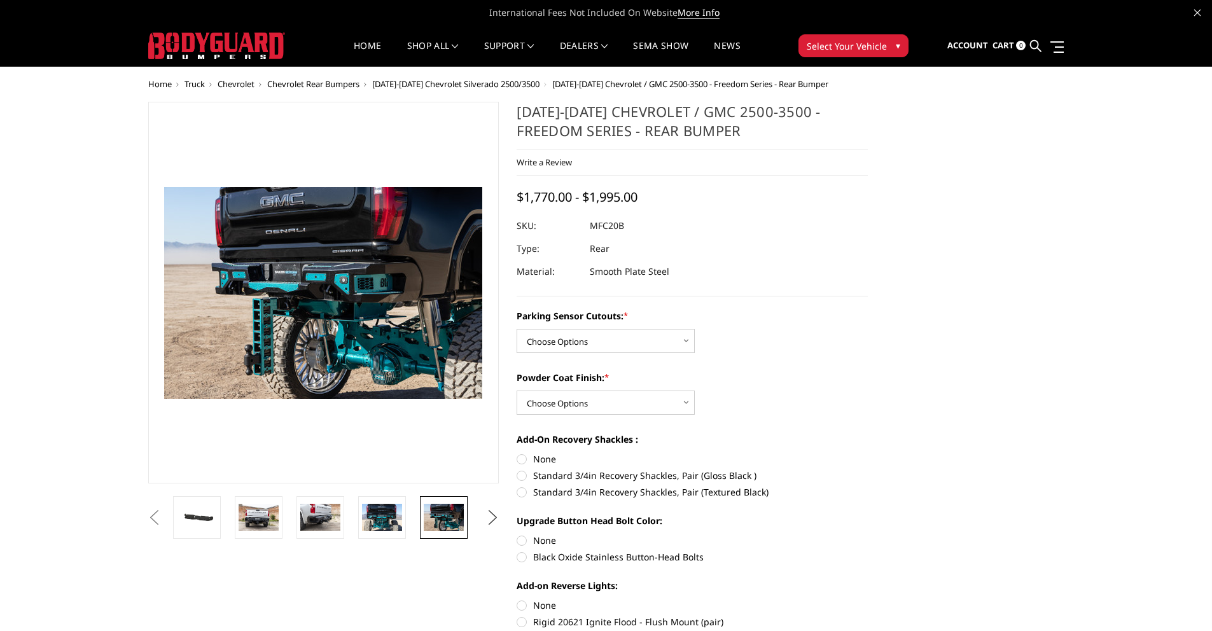
click at [491, 525] on button "Next" at bounding box center [492, 517] width 19 height 19
click at [434, 518] on img at bounding box center [444, 518] width 40 height 30
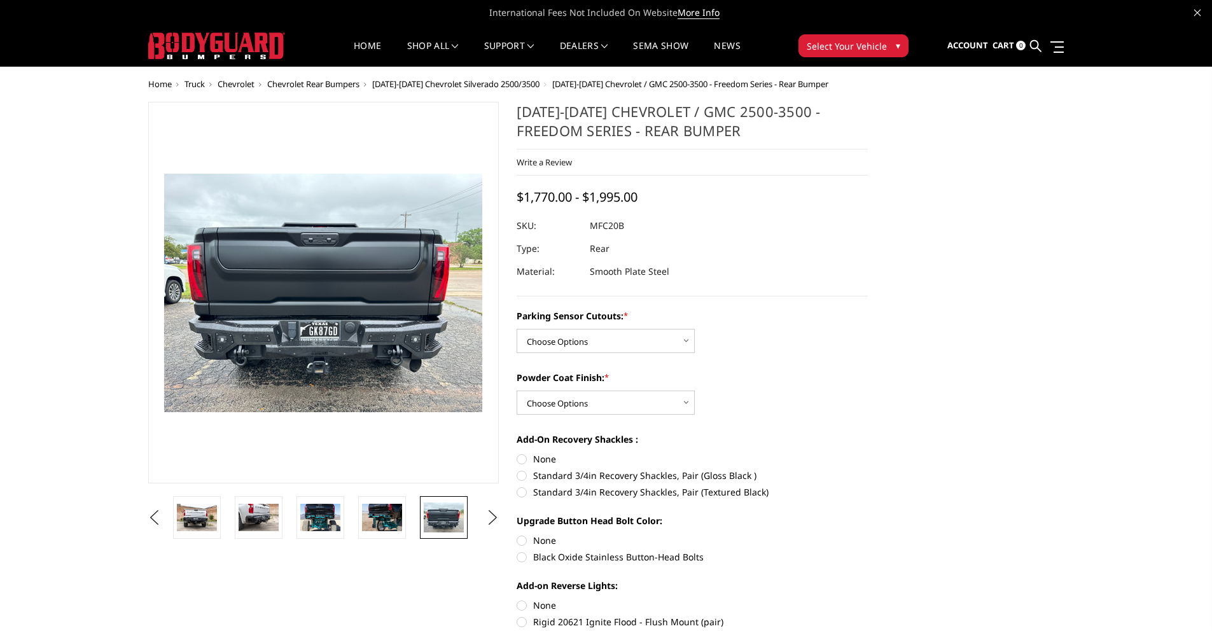
click at [461, 516] on img at bounding box center [444, 518] width 40 height 30
click at [482, 518] on ul "Previous Next" at bounding box center [324, 517] width 358 height 43
click at [488, 520] on button "Next" at bounding box center [492, 517] width 19 height 19
click at [429, 517] on img at bounding box center [444, 517] width 40 height 27
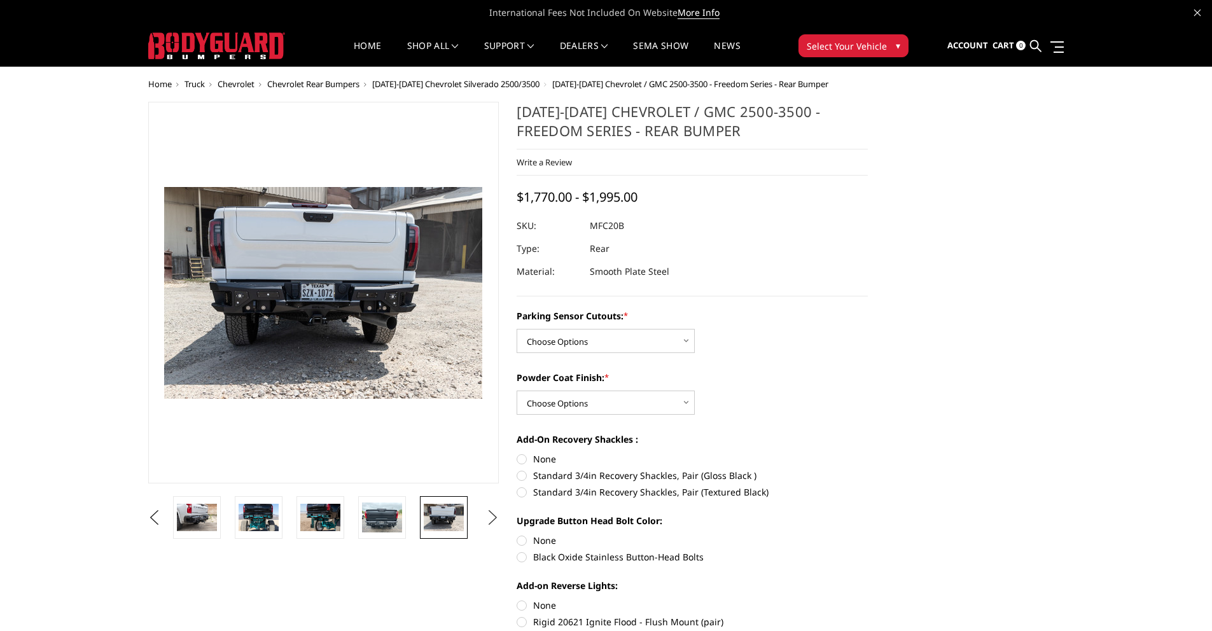
click at [485, 518] on button "Next" at bounding box center [492, 517] width 19 height 19
click at [394, 519] on img at bounding box center [382, 517] width 40 height 27
click at [441, 524] on img at bounding box center [444, 517] width 40 height 27
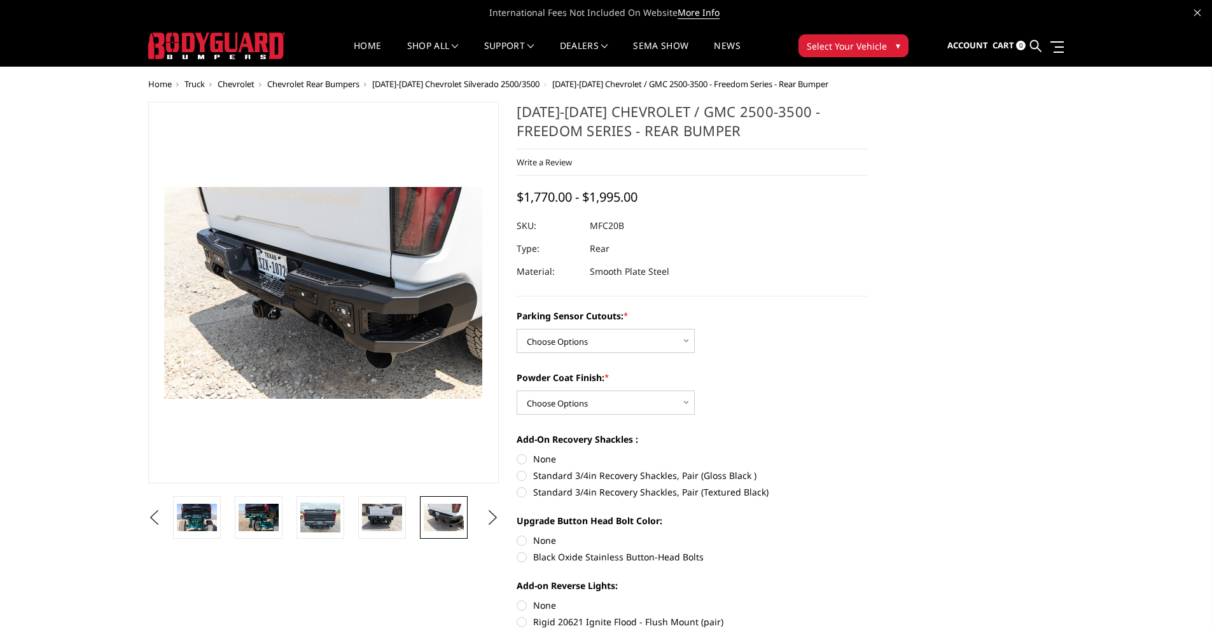
click at [447, 522] on img at bounding box center [444, 517] width 40 height 27
click at [494, 522] on button "Next" at bounding box center [492, 517] width 19 height 19
click at [447, 519] on img at bounding box center [444, 517] width 40 height 28
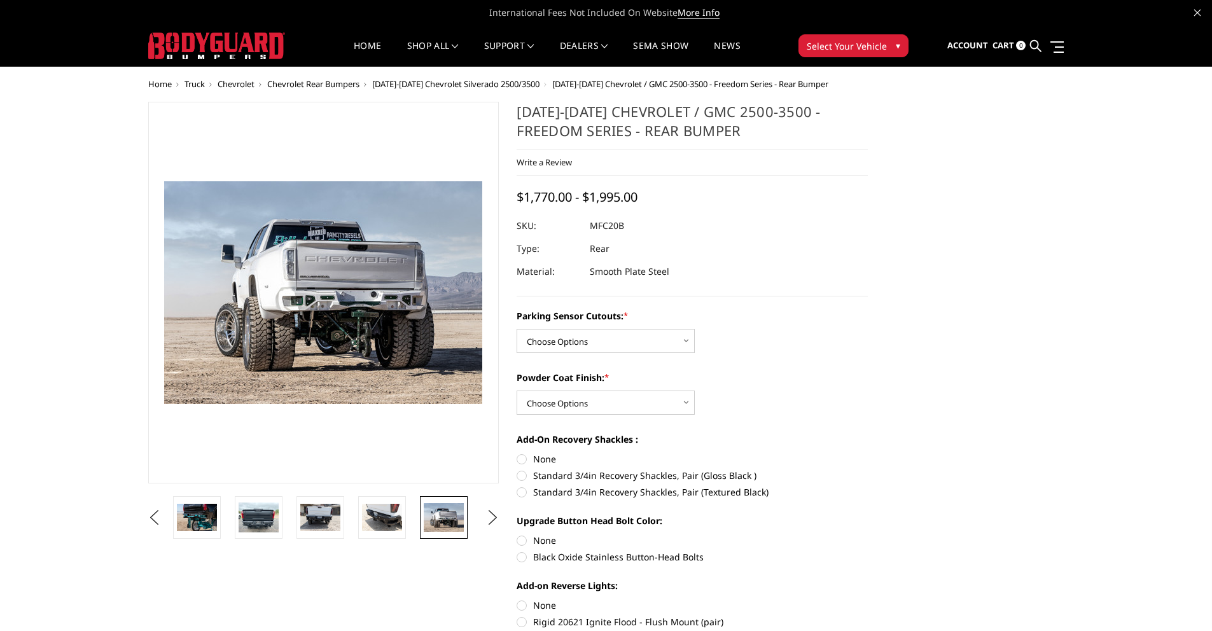
click at [455, 517] on img at bounding box center [444, 517] width 40 height 28
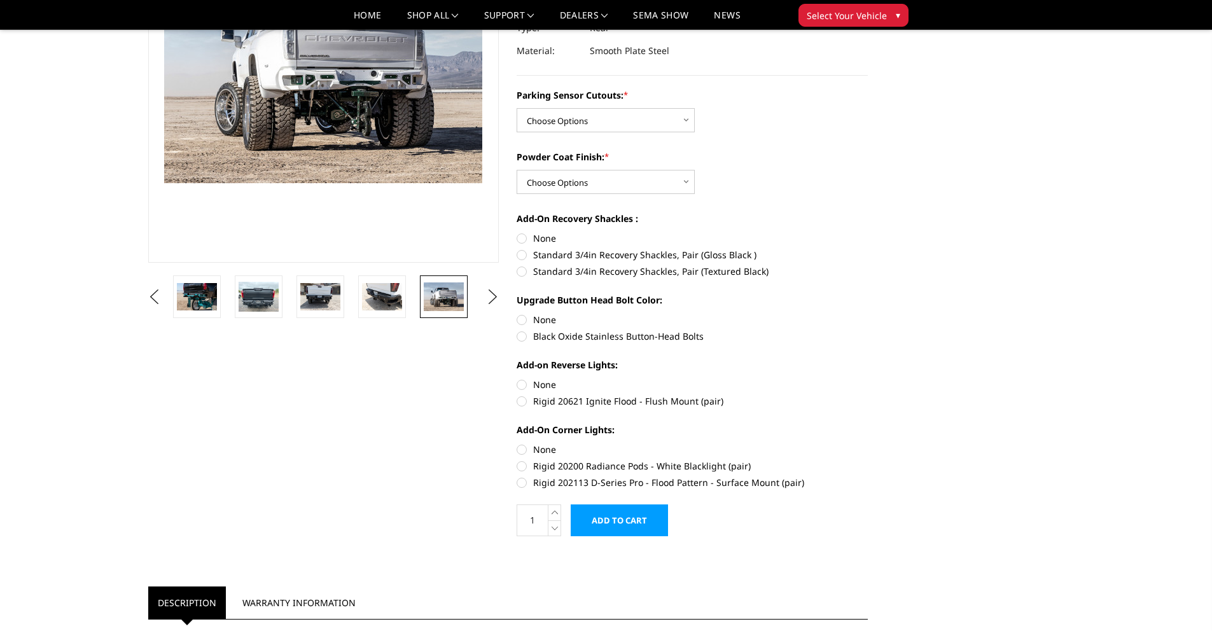
scroll to position [182, 0]
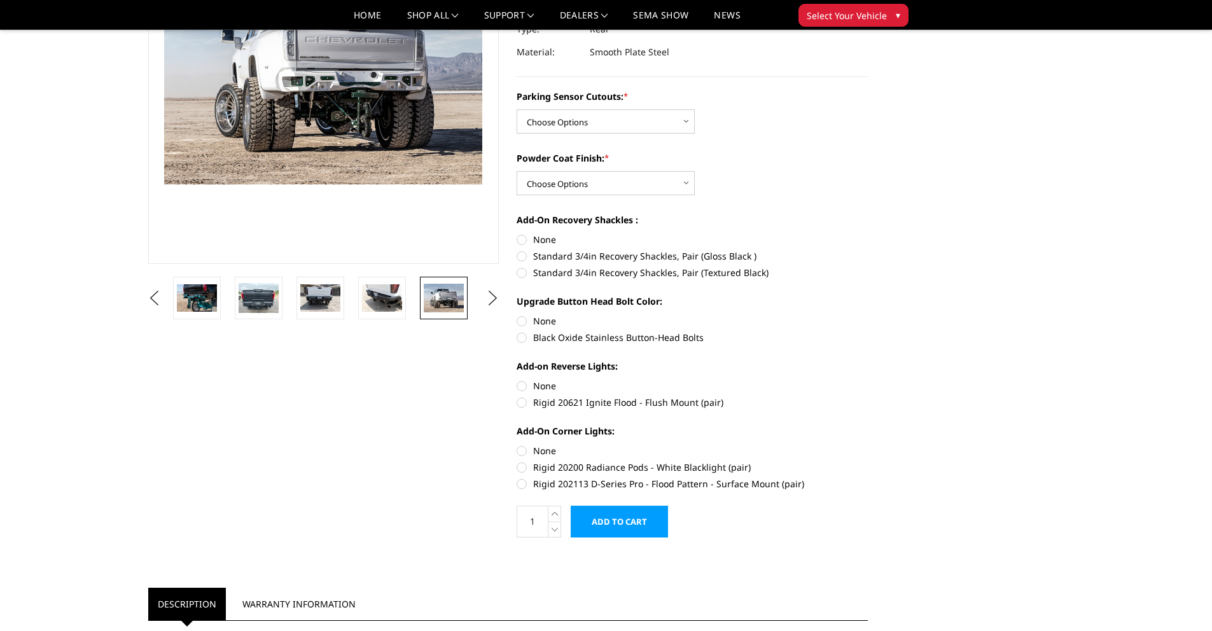
click at [522, 256] on label "Standard 3/4in Recovery Shackles, Pair (Gloss Black )" at bounding box center [692, 255] width 351 height 13
click at [868, 233] on input "Standard 3/4in Recovery Shackles, Pair (Gloss Black )" at bounding box center [868, 233] width 1 height 1
radio input "true"
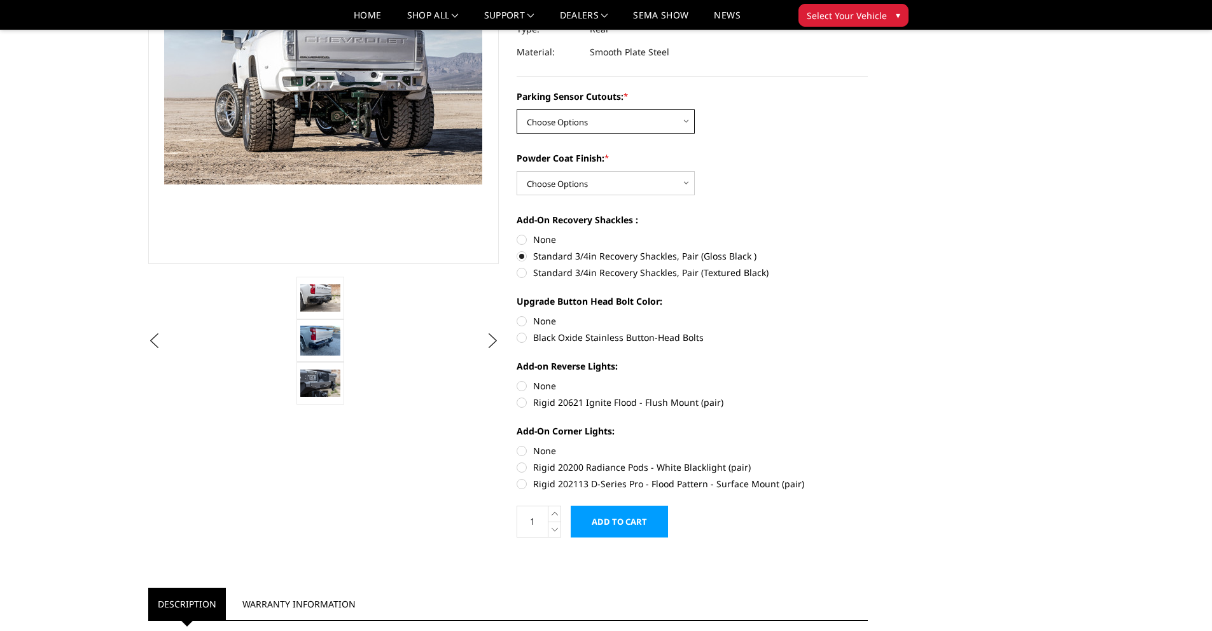
click at [581, 133] on select "Choose Options No - Without Parking Sensor Cutouts Yes - With Parking Sensor Cu…" at bounding box center [606, 121] width 178 height 24
select select "2870"
click at [517, 109] on select "Choose Options No - Without Parking Sensor Cutouts Yes - With Parking Sensor Cu…" at bounding box center [606, 121] width 178 height 24
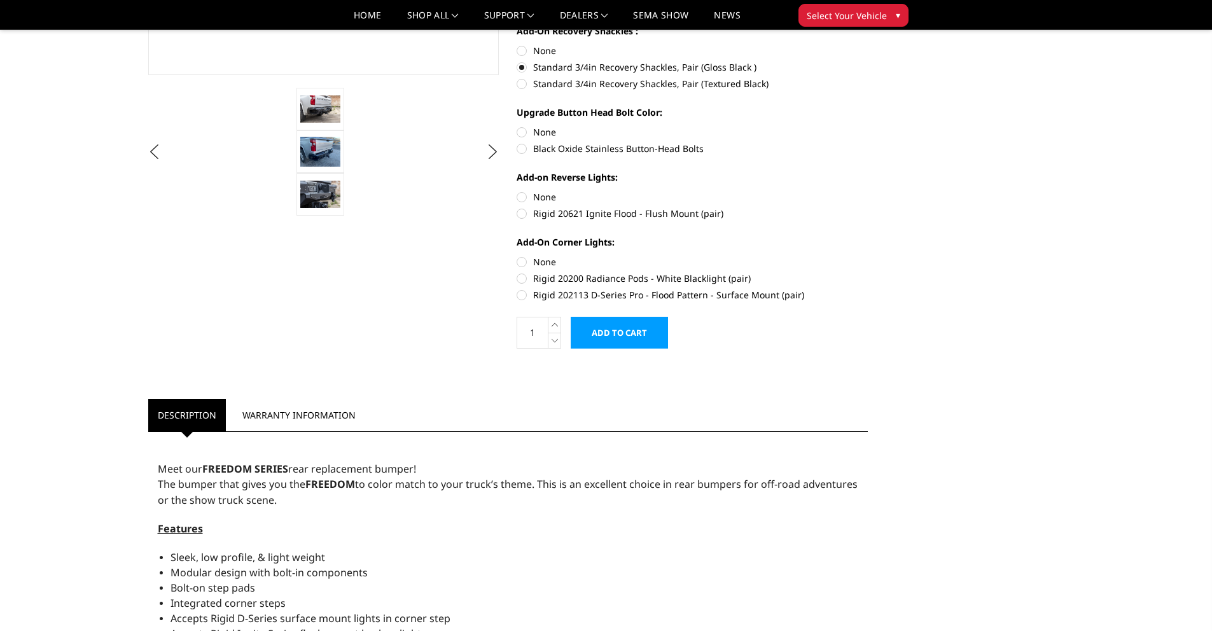
scroll to position [372, 0]
click at [526, 296] on label "Rigid 202113 D-Series Pro - Flood Pattern - Surface Mount (pair)" at bounding box center [692, 294] width 351 height 13
click at [868, 272] on input "Rigid 202113 D-Series Pro - Flood Pattern - Surface Mount (pair)" at bounding box center [868, 271] width 1 height 1
radio input "true"
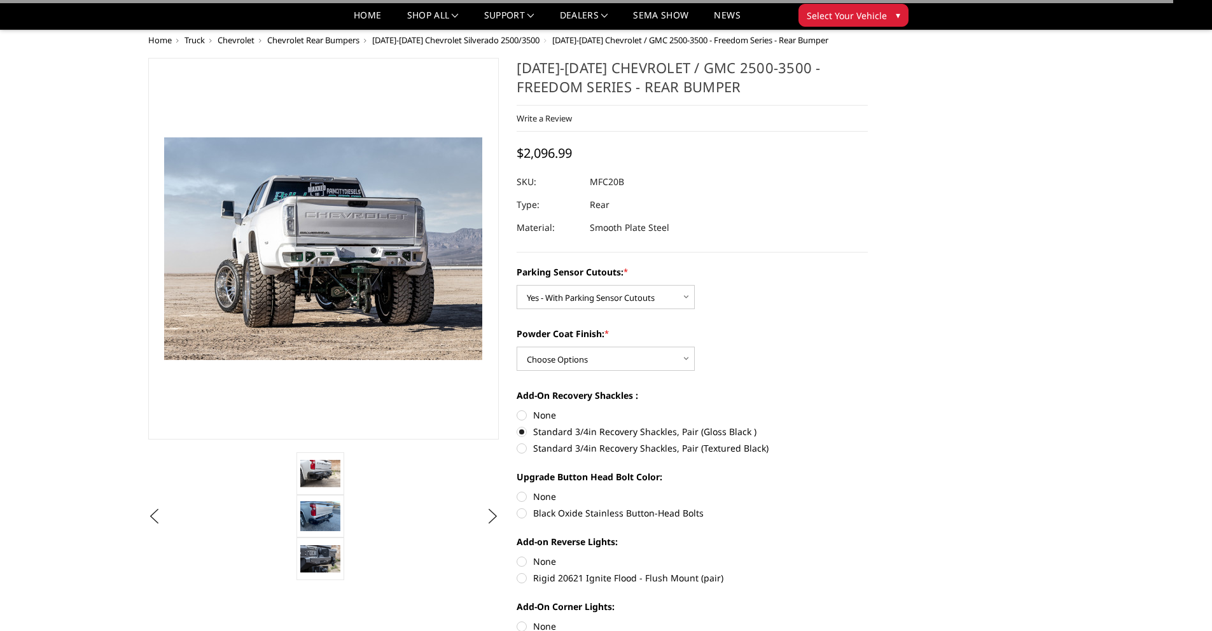
scroll to position [0, 0]
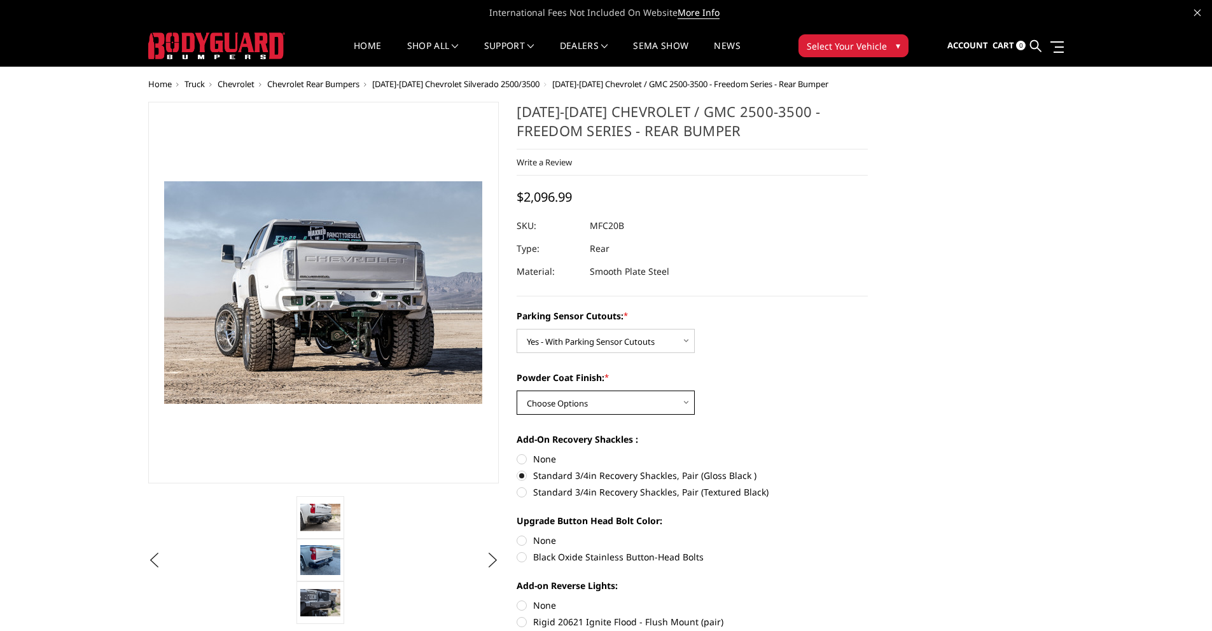
click at [613, 398] on select "Choose Options Bare Metal Texture Black Powder Coat" at bounding box center [606, 403] width 178 height 24
select select "2872"
click at [517, 391] on select "Choose Options Bare Metal Texture Black Powder Coat" at bounding box center [606, 403] width 178 height 24
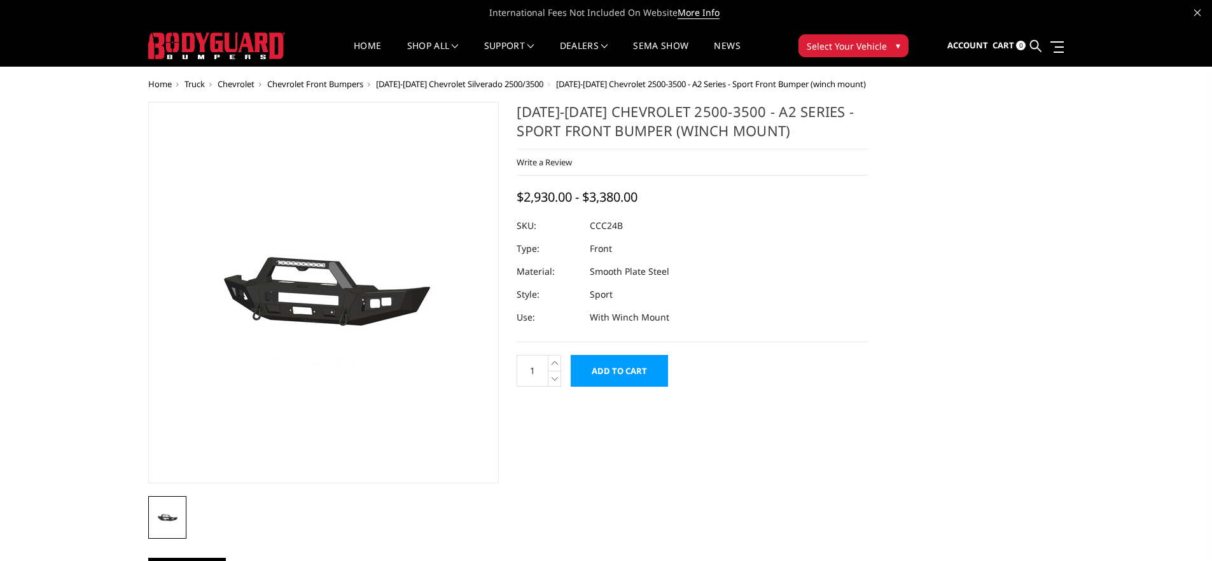
select select "2609"
select select "2606"
select select "2605"
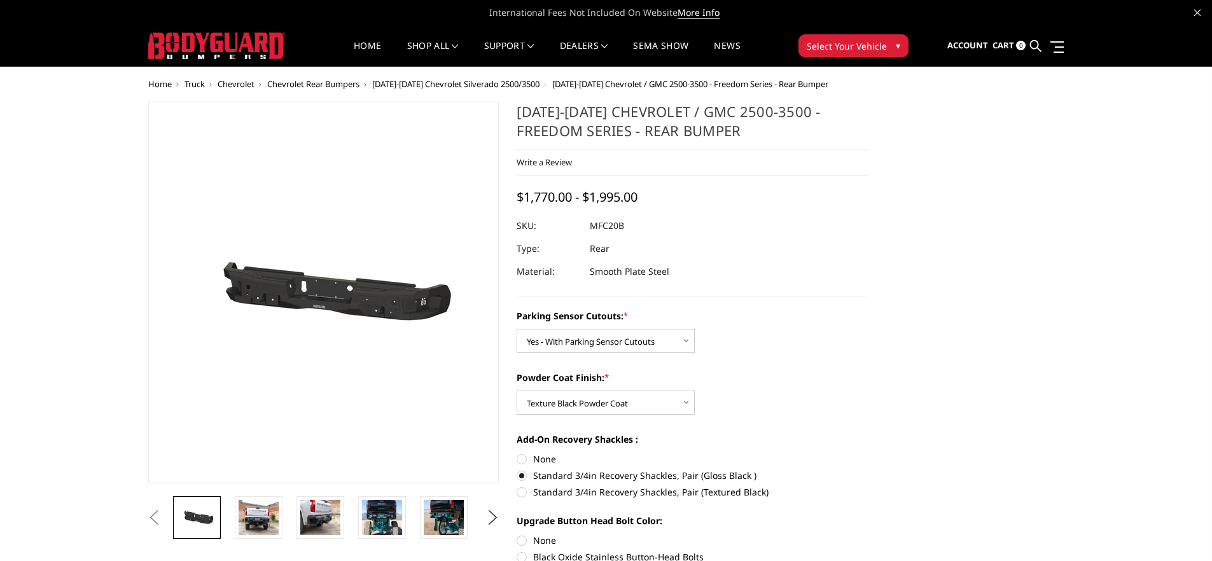
select select "2870"
select select "2872"
